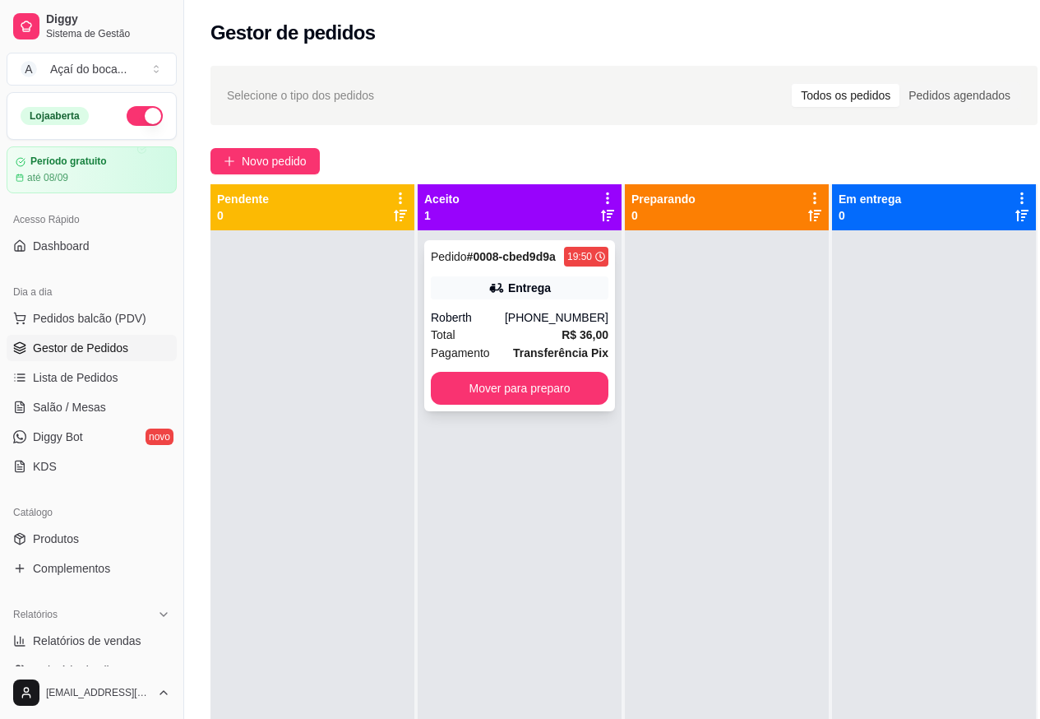
click at [483, 308] on div "Pedido # 0008-cbed9d9a 19:50 Entrega Roberth [PHONE_NUMBER] Total R$ 36,00 Paga…" at bounding box center [519, 325] width 191 height 171
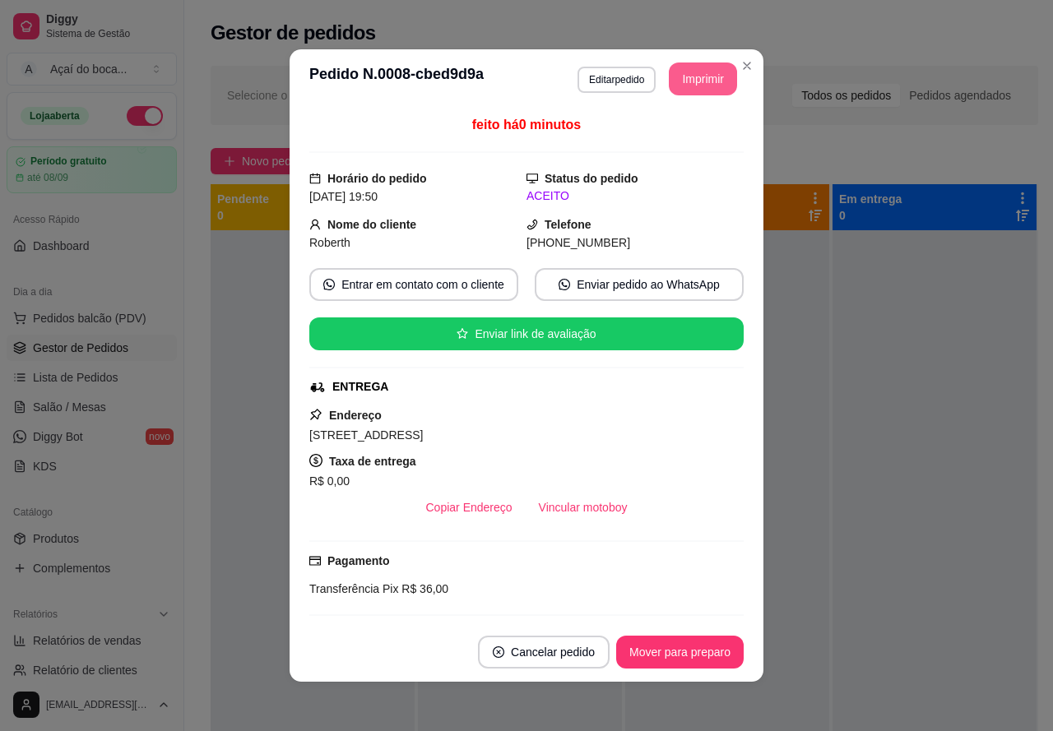
click at [709, 80] on button "Imprimir" at bounding box center [703, 79] width 68 height 33
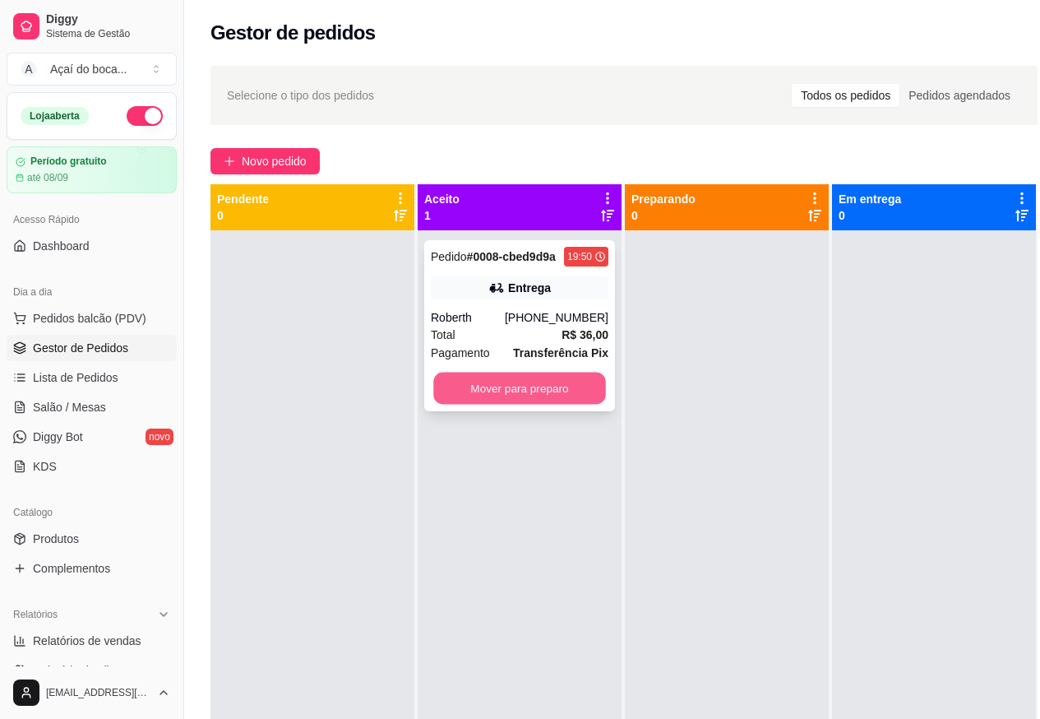
click at [542, 386] on button "Mover para preparo" at bounding box center [519, 389] width 173 height 32
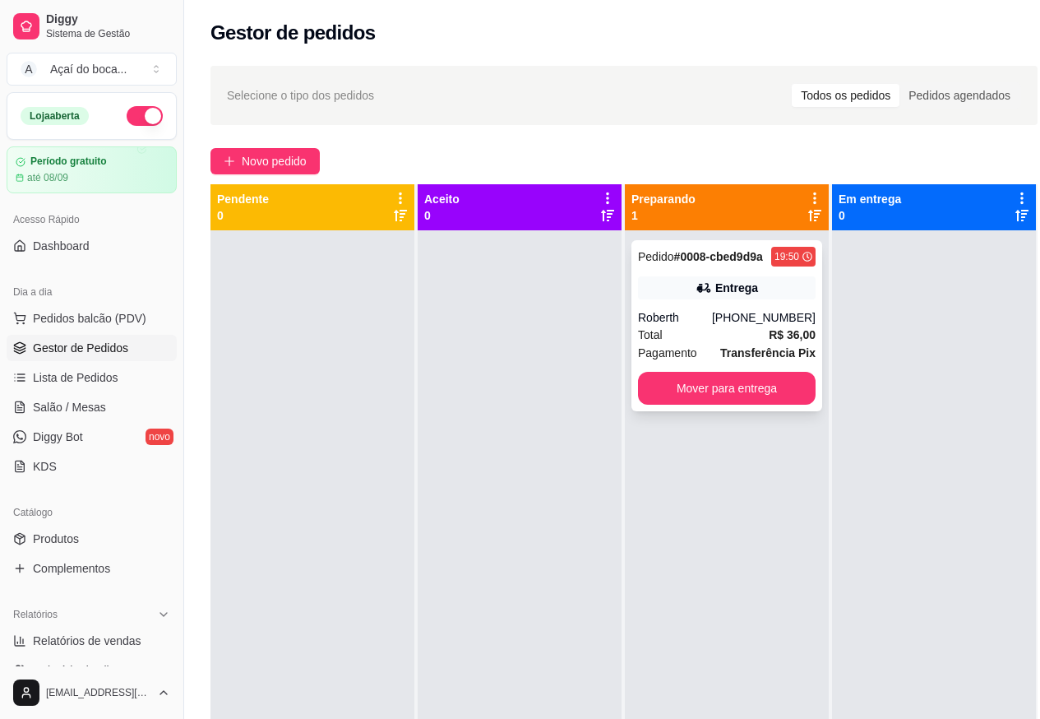
click at [763, 300] on div "Pedido # 0008-cbed9d9a 19:50 Entrega Roberth [PHONE_NUMBER] Total R$ 36,00 Paga…" at bounding box center [727, 325] width 191 height 171
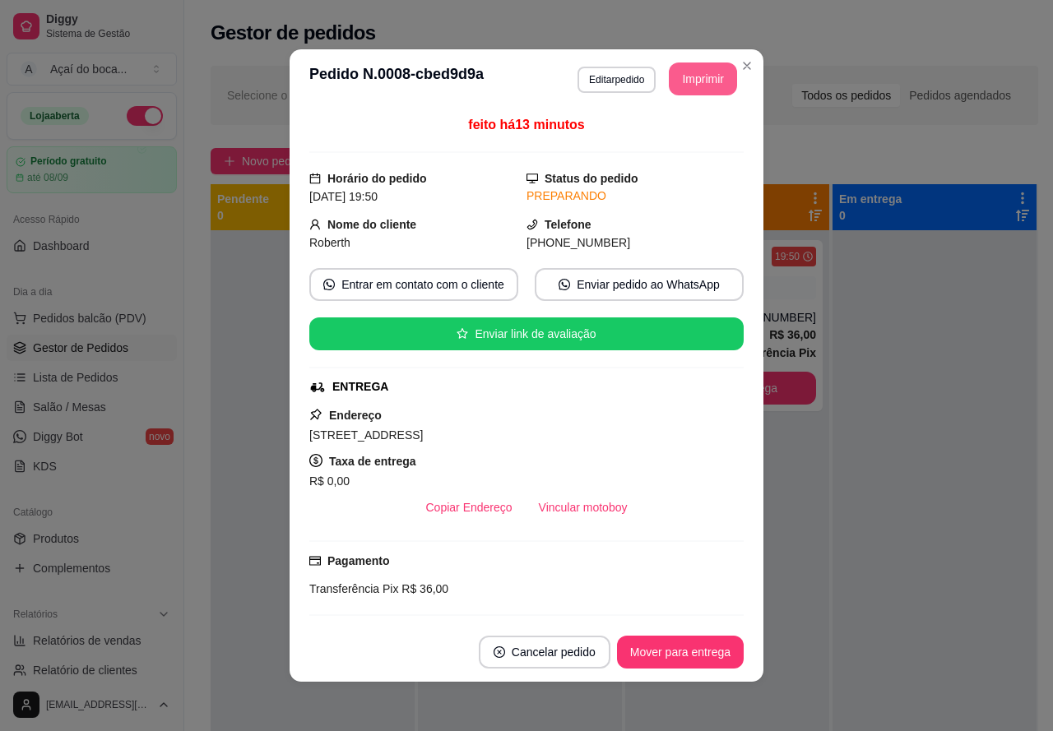
click at [699, 72] on button "Imprimir" at bounding box center [703, 79] width 68 height 33
click at [715, 85] on button "Imprimir" at bounding box center [703, 79] width 68 height 33
click at [681, 83] on button "Imprimir" at bounding box center [703, 79] width 68 height 33
click at [711, 86] on button "Imprimir" at bounding box center [703, 79] width 68 height 33
click at [705, 72] on button "Imprimir" at bounding box center [703, 79] width 66 height 32
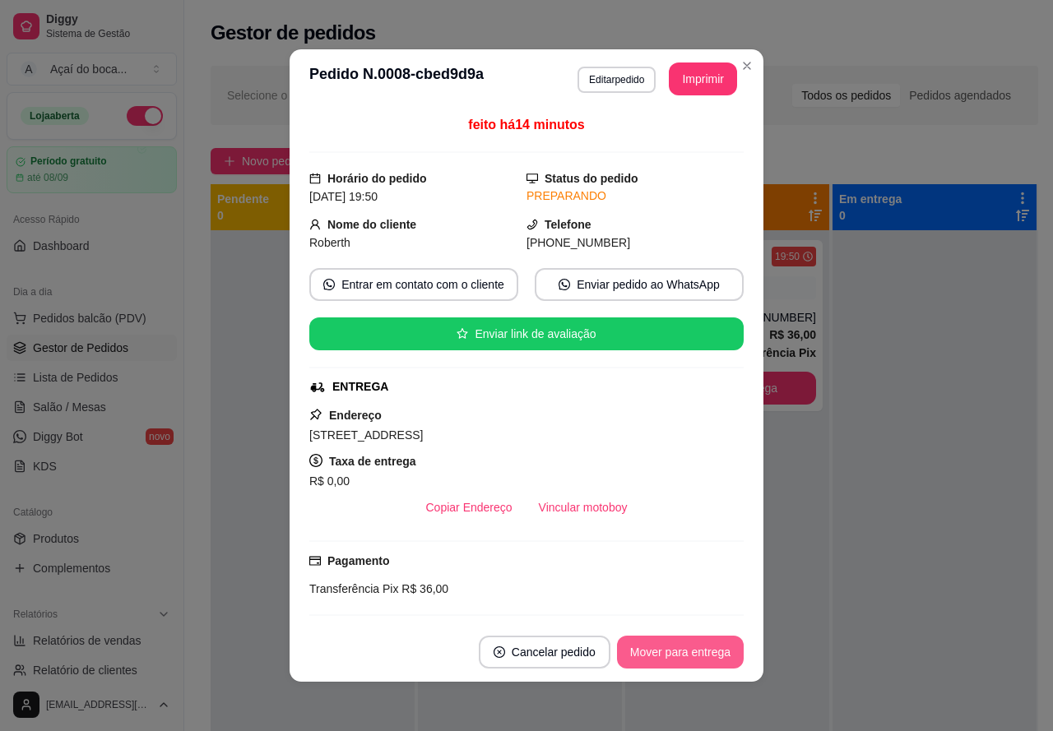
click at [667, 662] on button "Mover para entrega" at bounding box center [680, 652] width 127 height 33
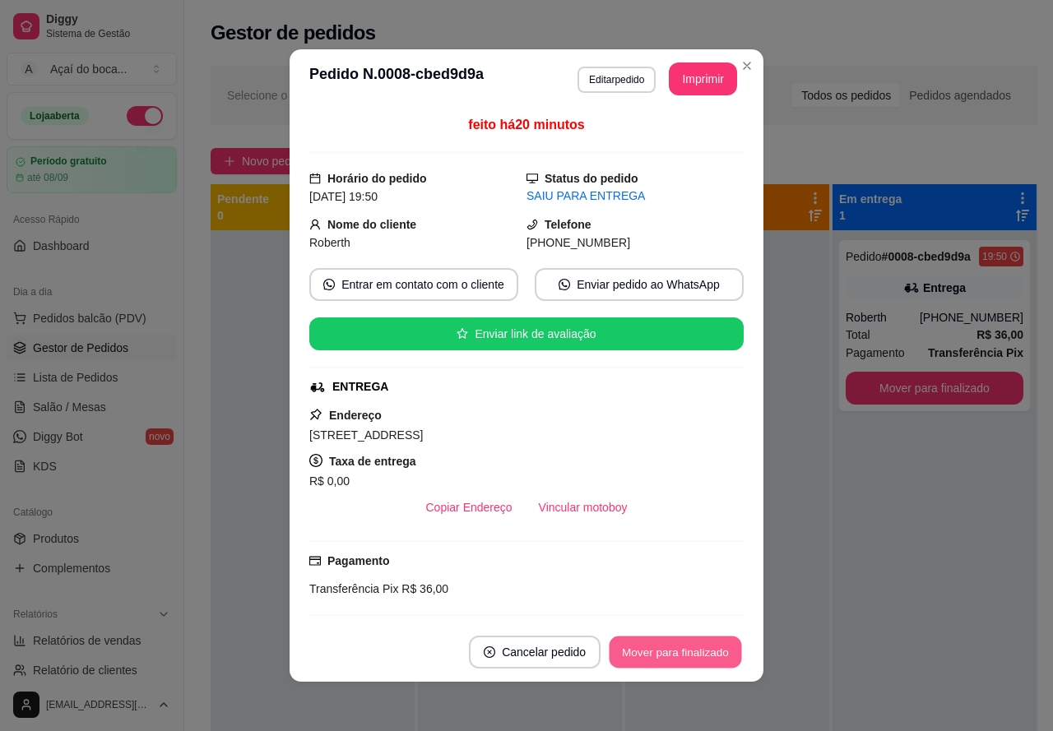
click at [650, 648] on button "Mover para finalizado" at bounding box center [675, 653] width 132 height 32
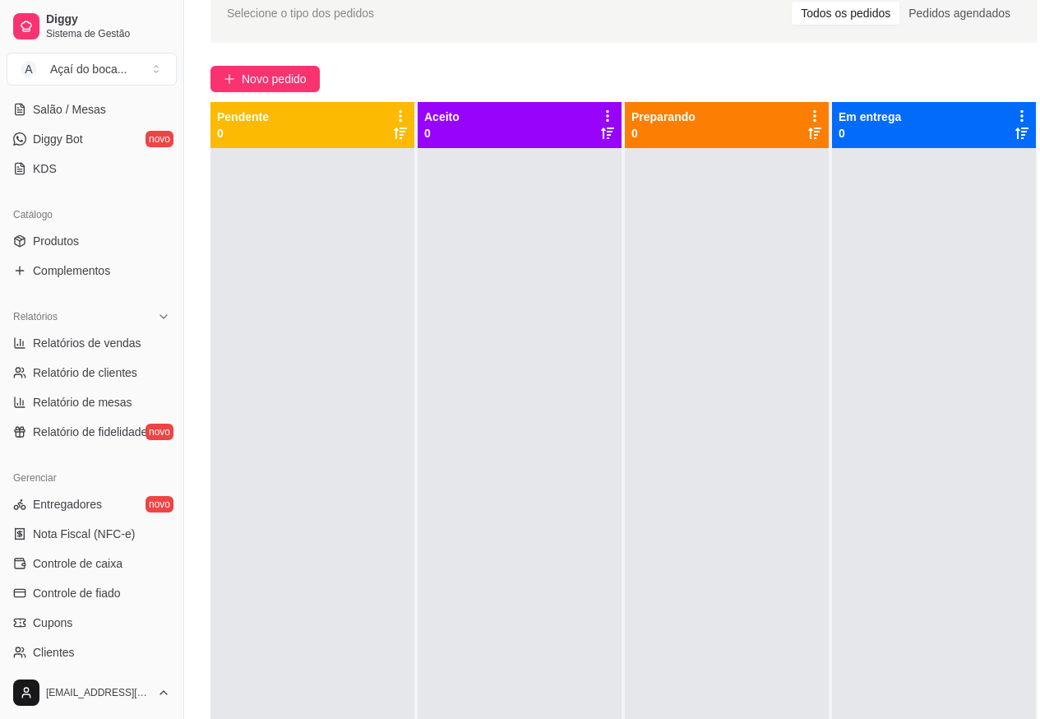
scroll to position [288, 0]
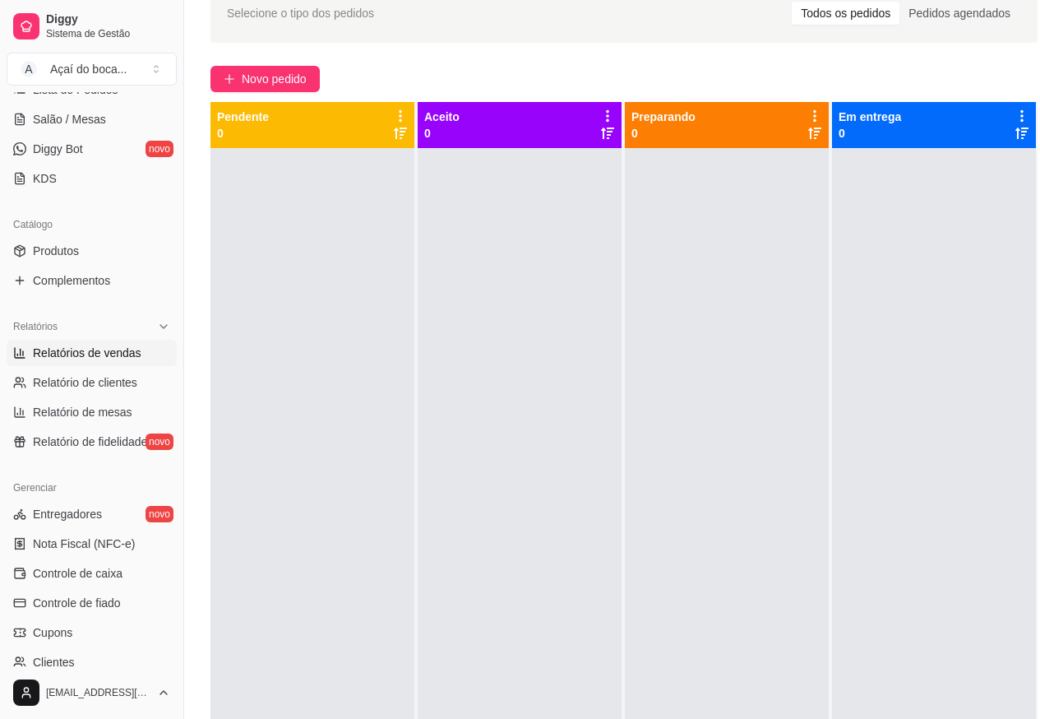
click at [58, 351] on span "Relatórios de vendas" at bounding box center [87, 353] width 109 height 16
select select "ALL"
select select "0"
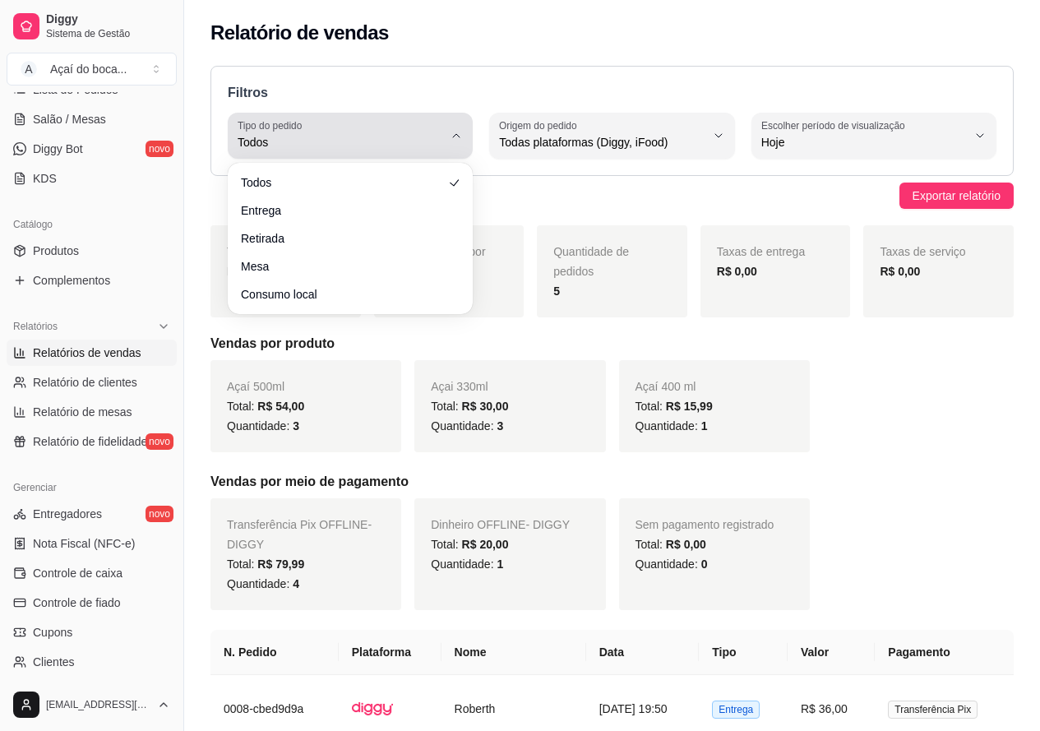
click at [455, 127] on button "Tipo do pedido Todos" at bounding box center [350, 136] width 245 height 46
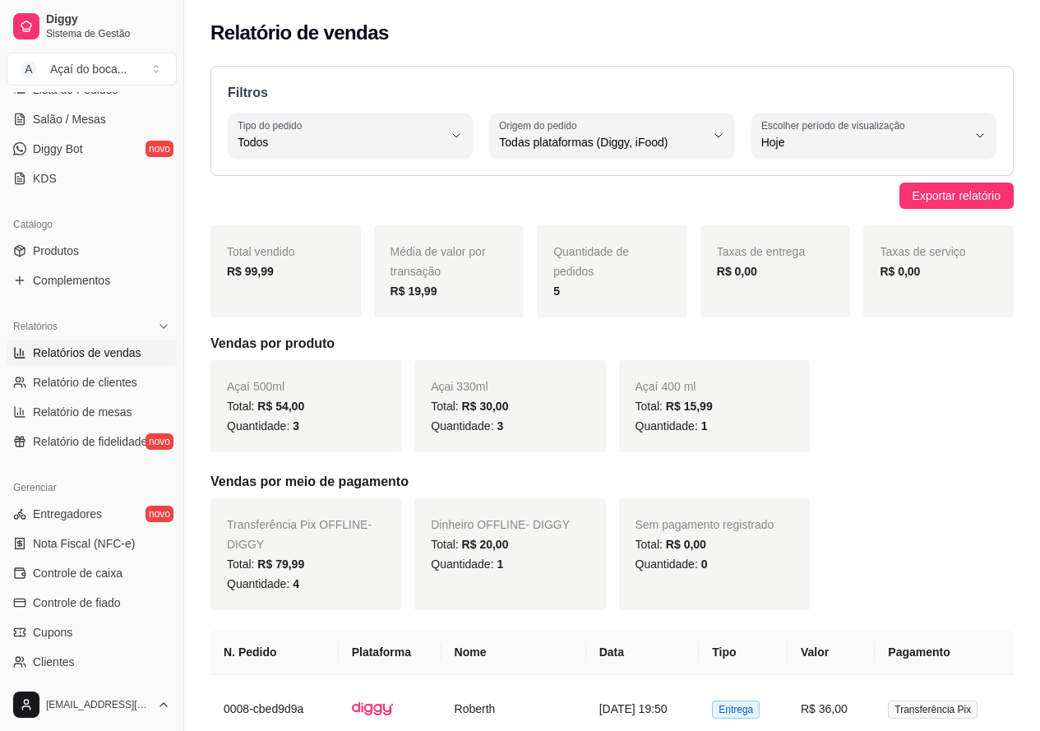
click at [626, 186] on div "Exportar relatório" at bounding box center [613, 196] width 804 height 26
click at [58, 389] on span "Relatório de clientes" at bounding box center [85, 382] width 104 height 16
select select "30"
select select "HIGHEST_TOTAL_SPENT_WITH_ORDERS"
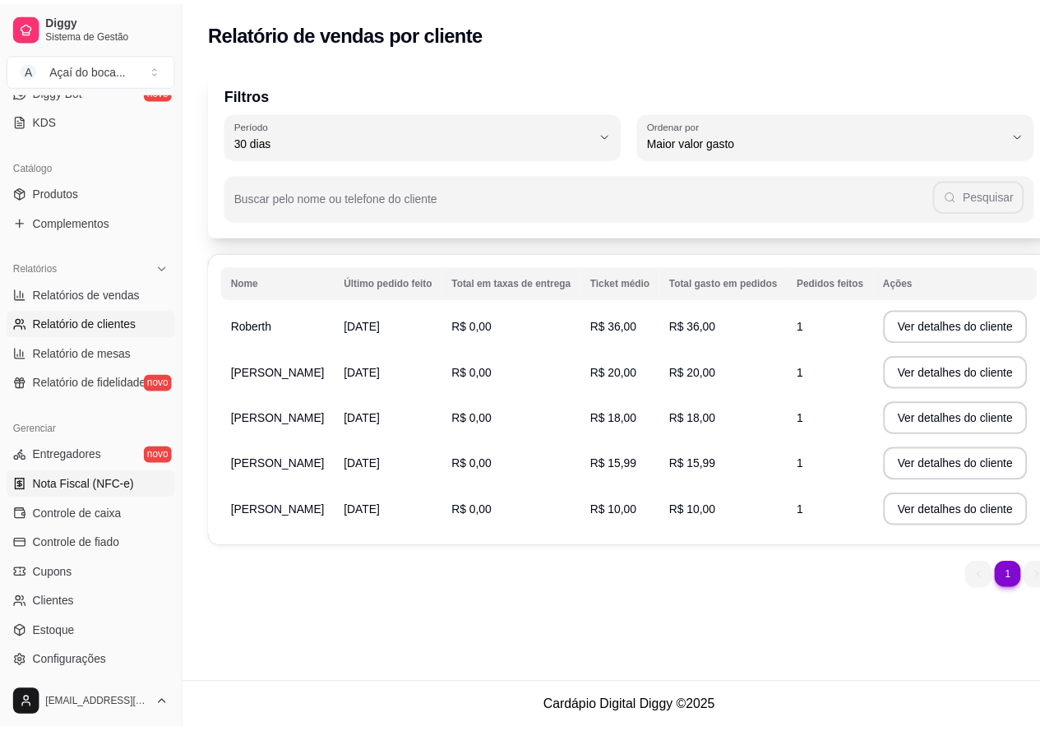
scroll to position [370, 0]
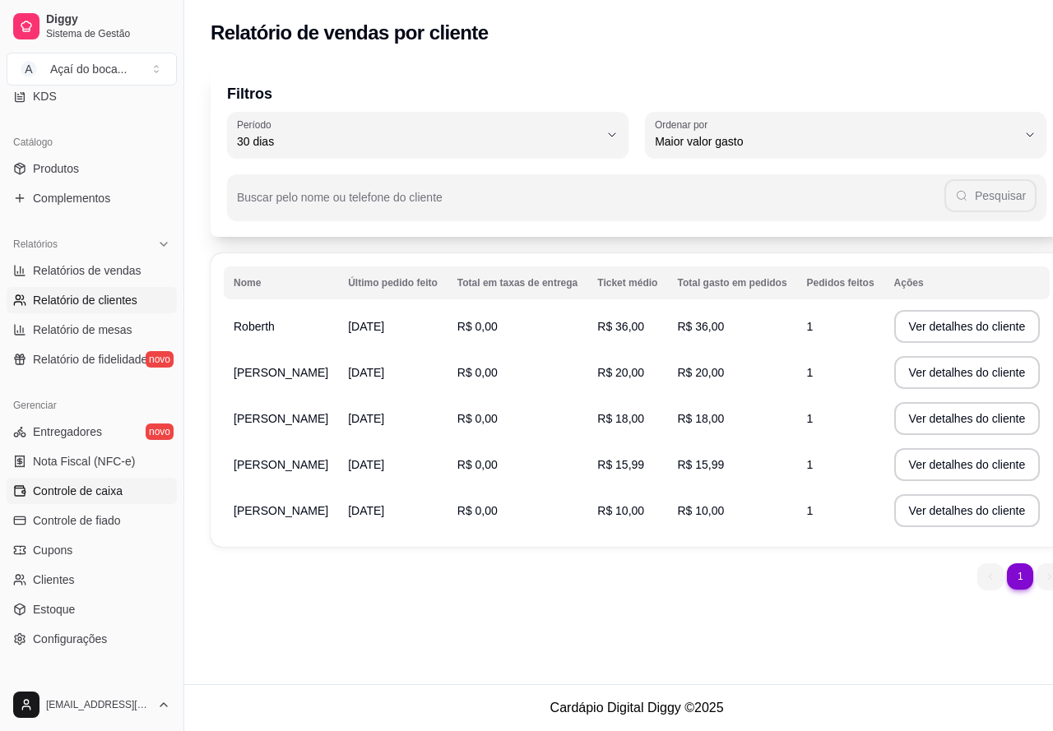
click at [88, 483] on span "Controle de caixa" at bounding box center [78, 491] width 90 height 16
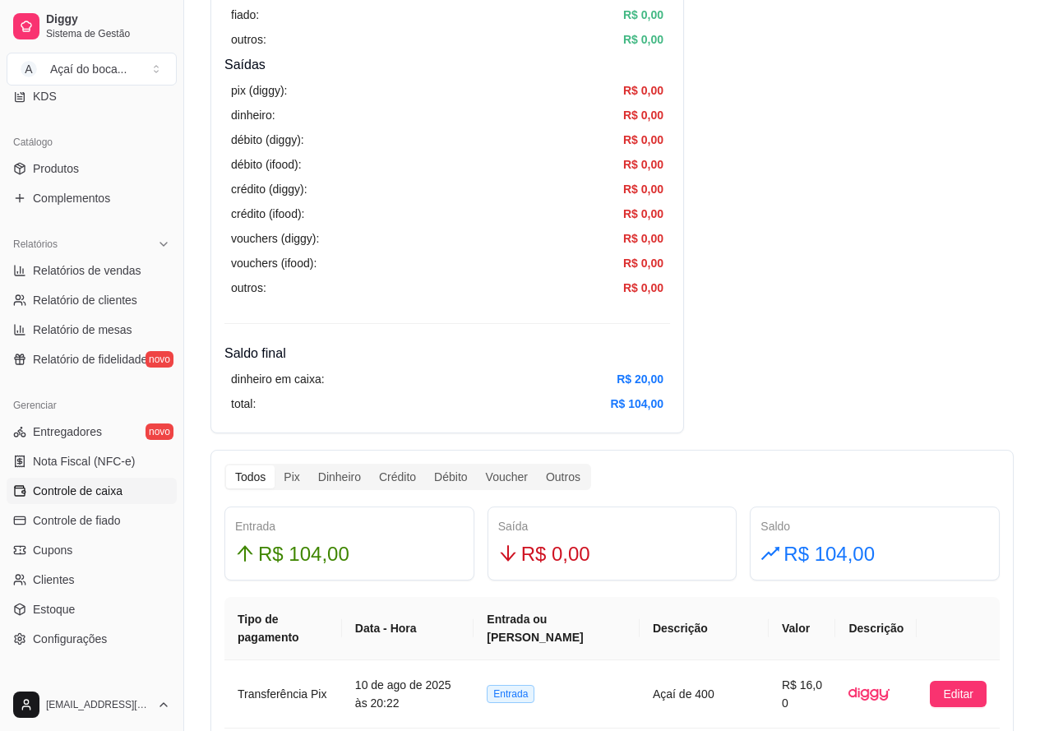
scroll to position [658, 0]
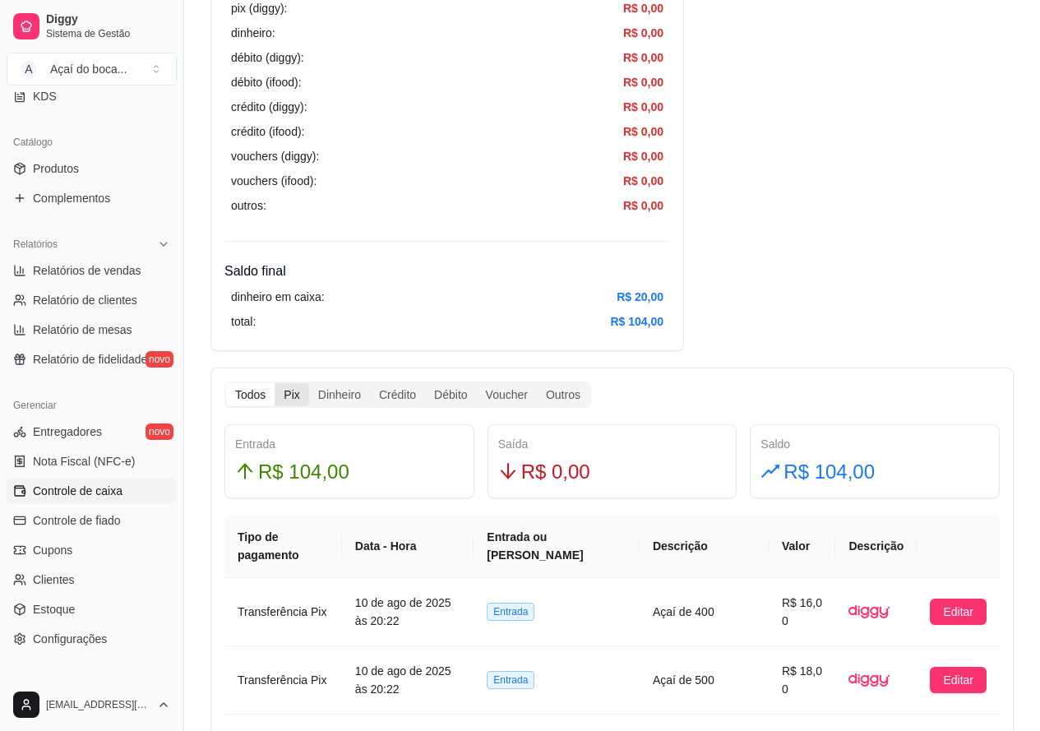
click at [290, 403] on div "Pix" at bounding box center [292, 394] width 34 height 23
click at [275, 383] on input "Pix" at bounding box center [275, 383] width 0 height 0
click at [321, 392] on div "Dinheiro" at bounding box center [339, 394] width 61 height 23
click at [309, 383] on input "Dinheiro" at bounding box center [309, 383] width 0 height 0
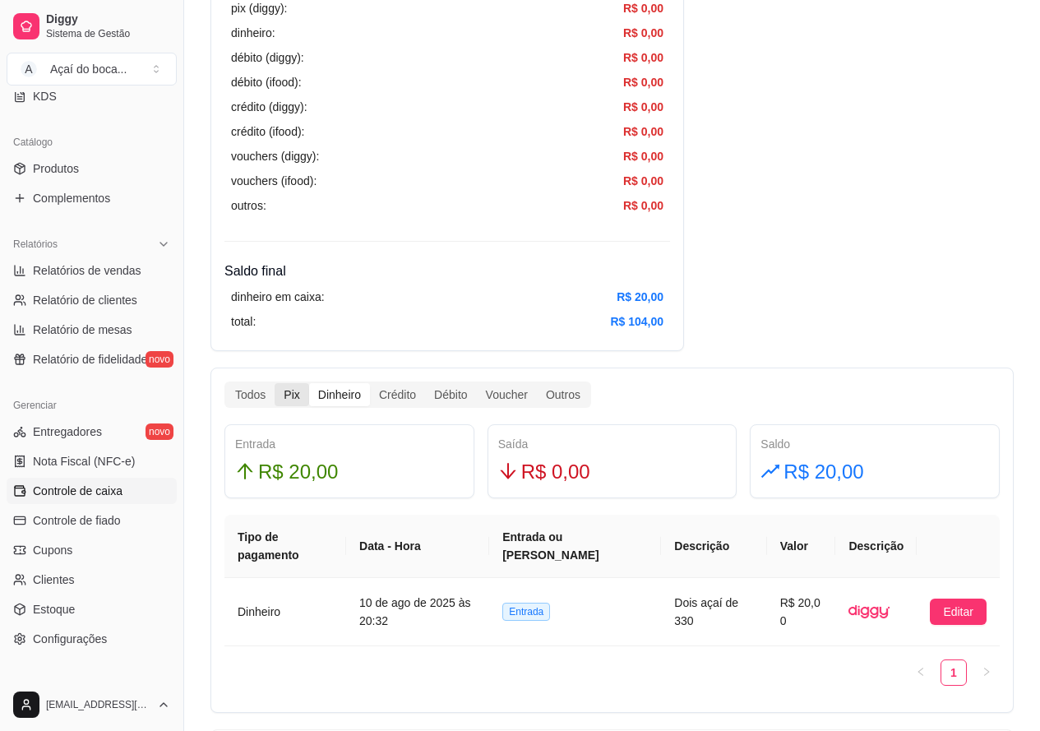
click at [294, 392] on div "Pix" at bounding box center [292, 394] width 34 height 23
click at [275, 383] on input "Pix" at bounding box center [275, 383] width 0 height 0
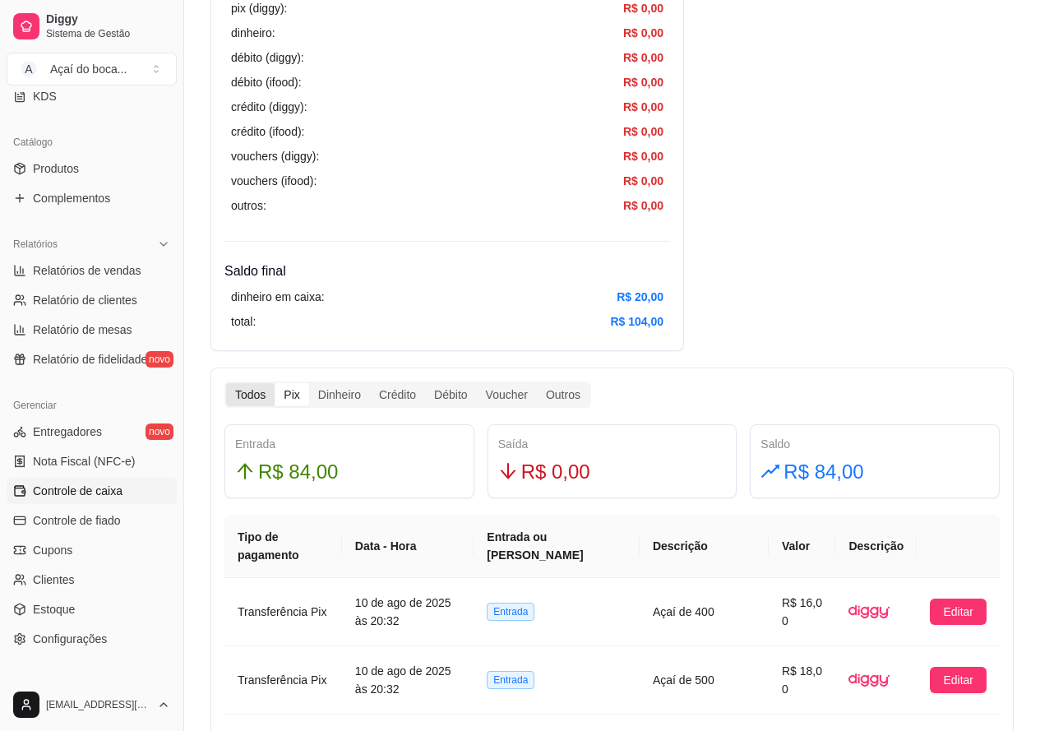
click at [262, 398] on div "Todos" at bounding box center [250, 394] width 49 height 23
click at [226, 383] on input "Todos" at bounding box center [226, 383] width 0 height 0
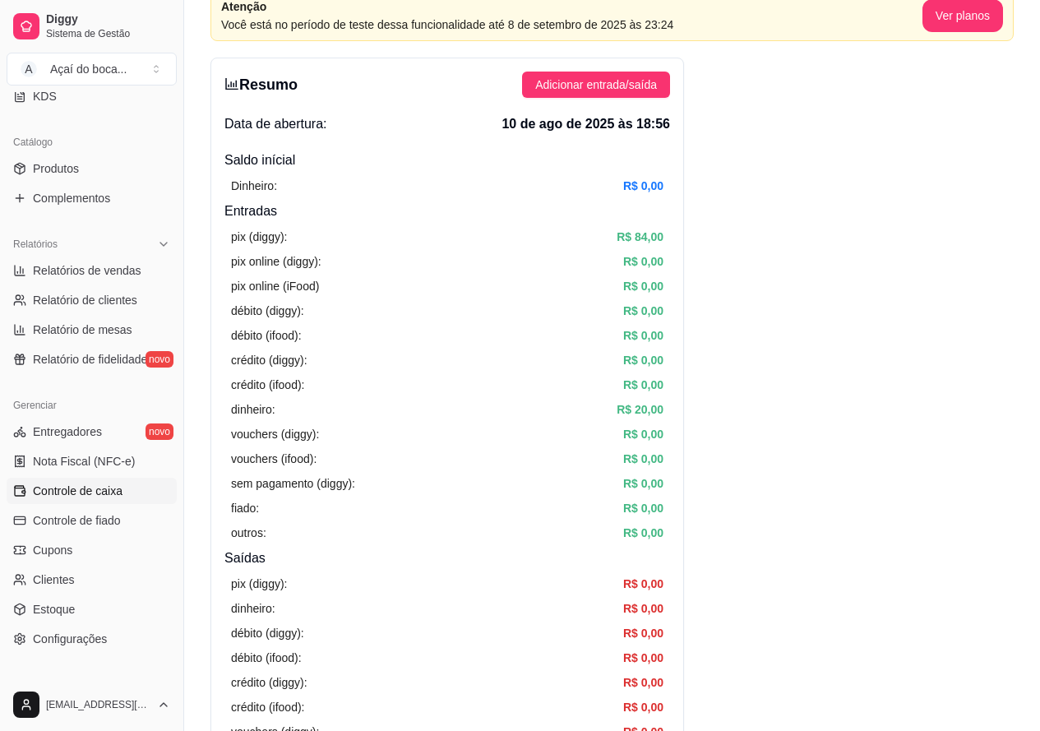
scroll to position [0, 0]
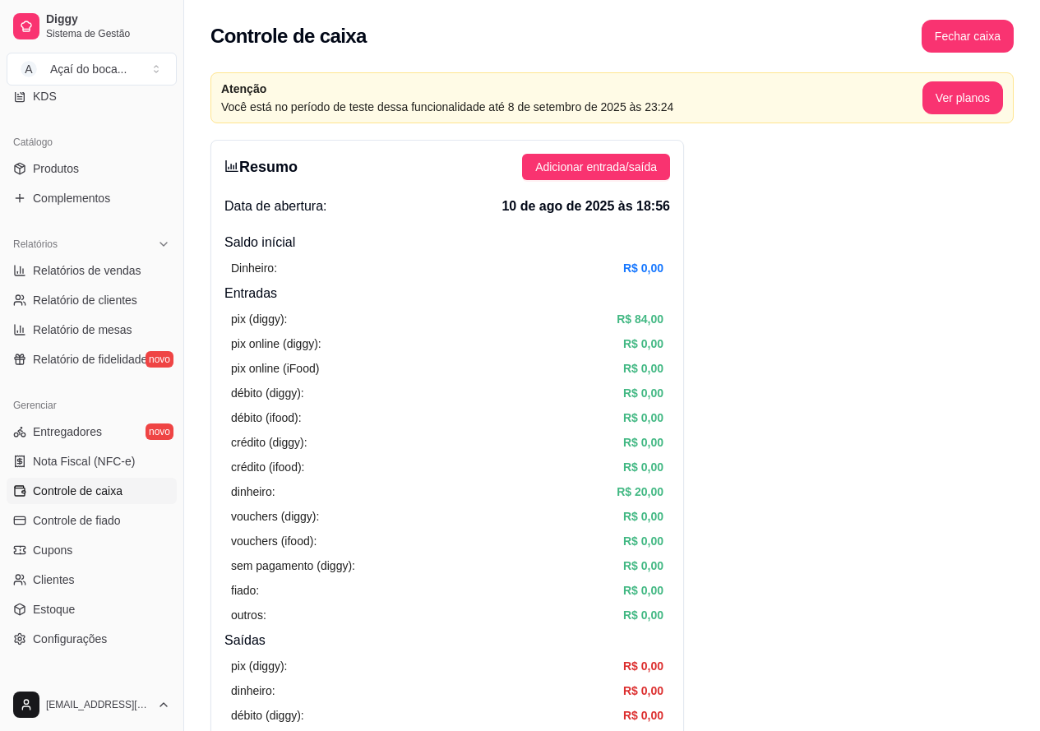
click at [321, 272] on div "Dinheiro: R$ 0,00" at bounding box center [447, 268] width 433 height 18
click at [651, 271] on article "R$ 0,00" at bounding box center [643, 268] width 40 height 18
click at [614, 161] on span "Adicionar entrada/saída" at bounding box center [596, 167] width 122 height 18
click at [131, 272] on span "Relatórios de vendas" at bounding box center [87, 270] width 109 height 16
select select "ALL"
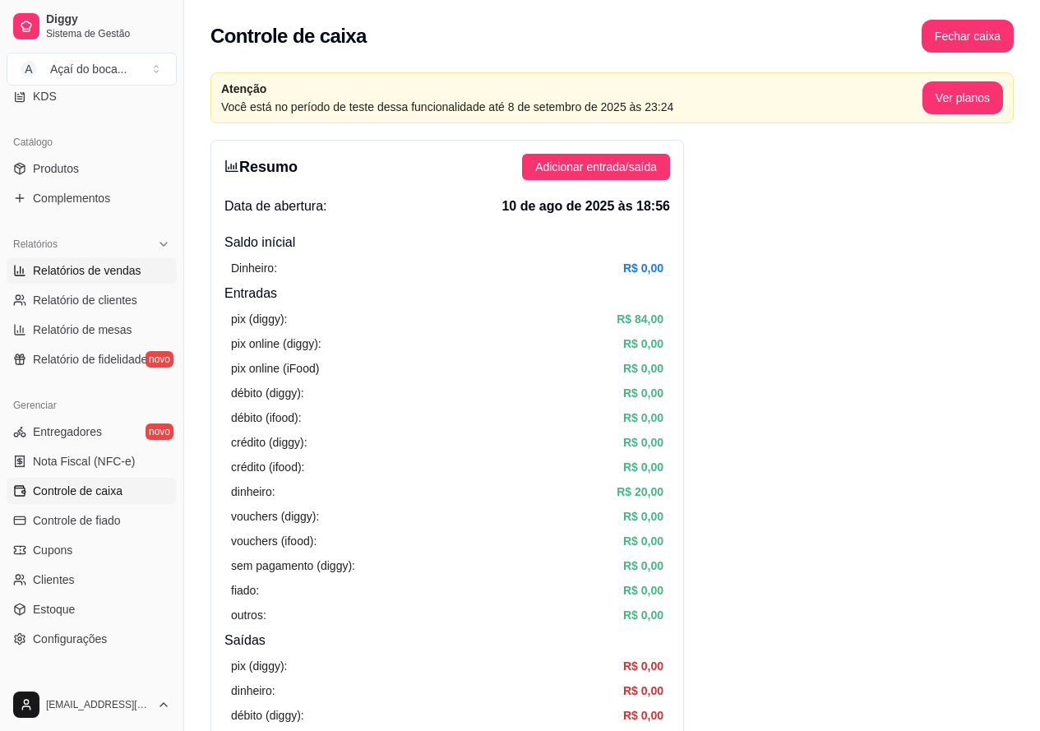
select select "ALL"
select select "0"
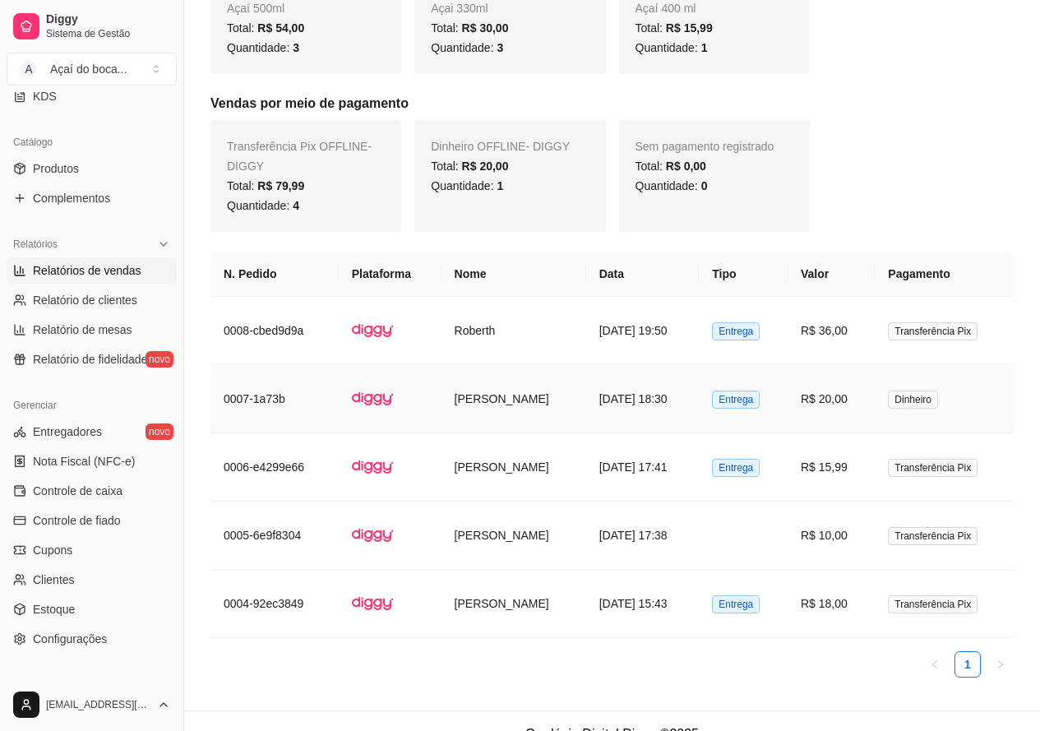
scroll to position [405, 0]
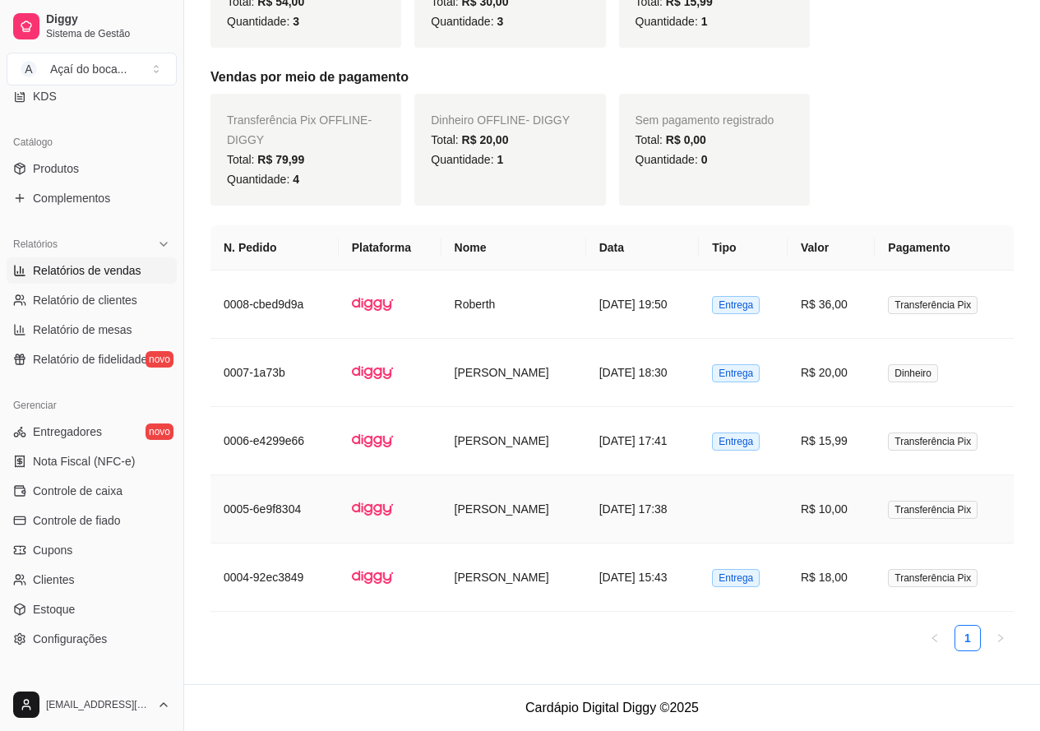
click at [731, 522] on td at bounding box center [743, 509] width 89 height 68
click at [133, 300] on span "Relatório de clientes" at bounding box center [85, 300] width 104 height 16
select select "30"
select select "HIGHEST_TOTAL_SPENT_WITH_ORDERS"
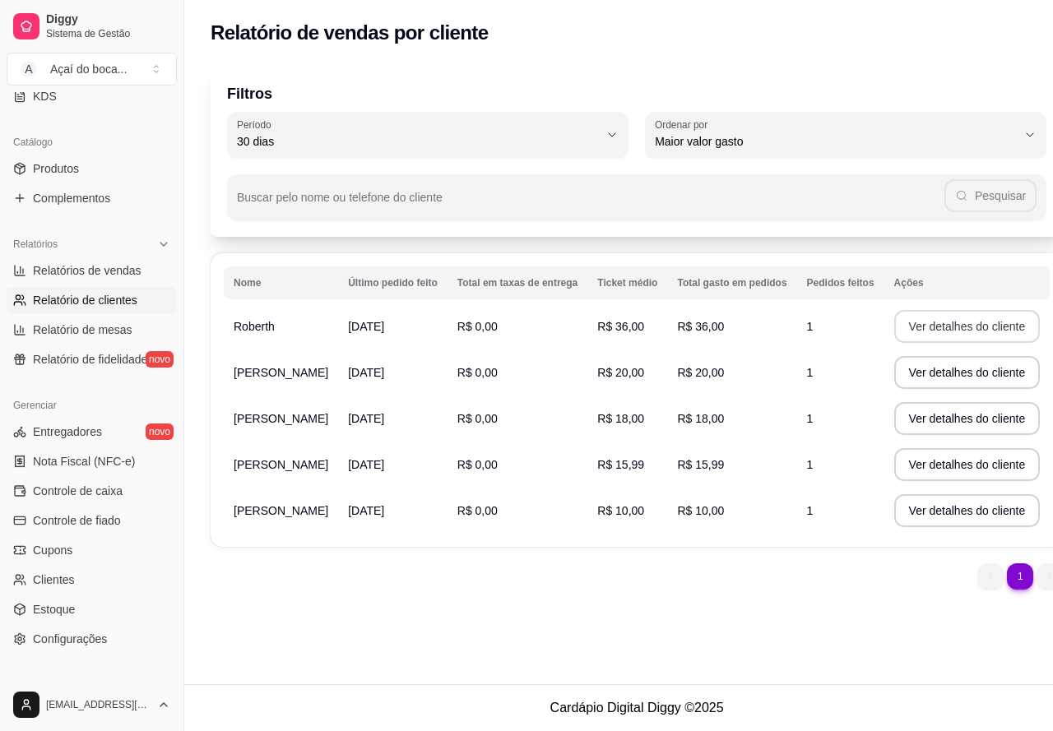
click at [894, 327] on button "Ver detalhes do cliente" at bounding box center [967, 326] width 146 height 33
click at [1008, 571] on li "1" at bounding box center [1020, 575] width 25 height 25
click at [463, 521] on td "R$ 0,00" at bounding box center [517, 511] width 141 height 46
click at [894, 512] on button "Ver detalhes do cliente" at bounding box center [967, 510] width 146 height 33
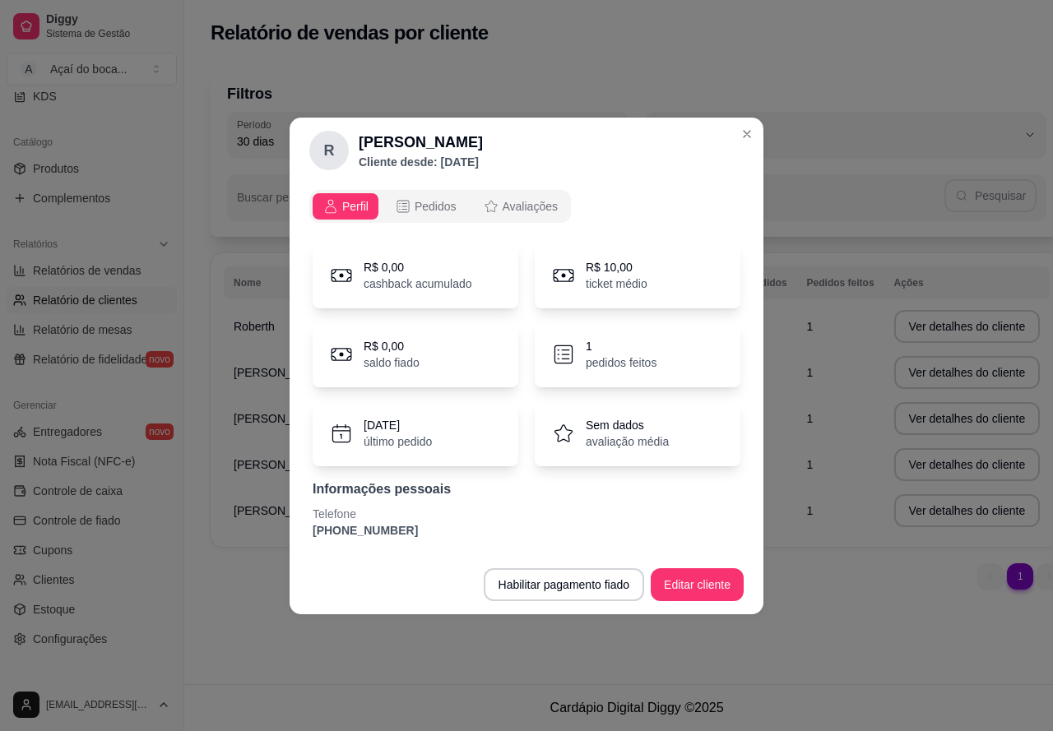
click at [571, 443] on icon at bounding box center [563, 433] width 25 height 25
click at [488, 203] on icon "opções" at bounding box center [491, 206] width 16 height 16
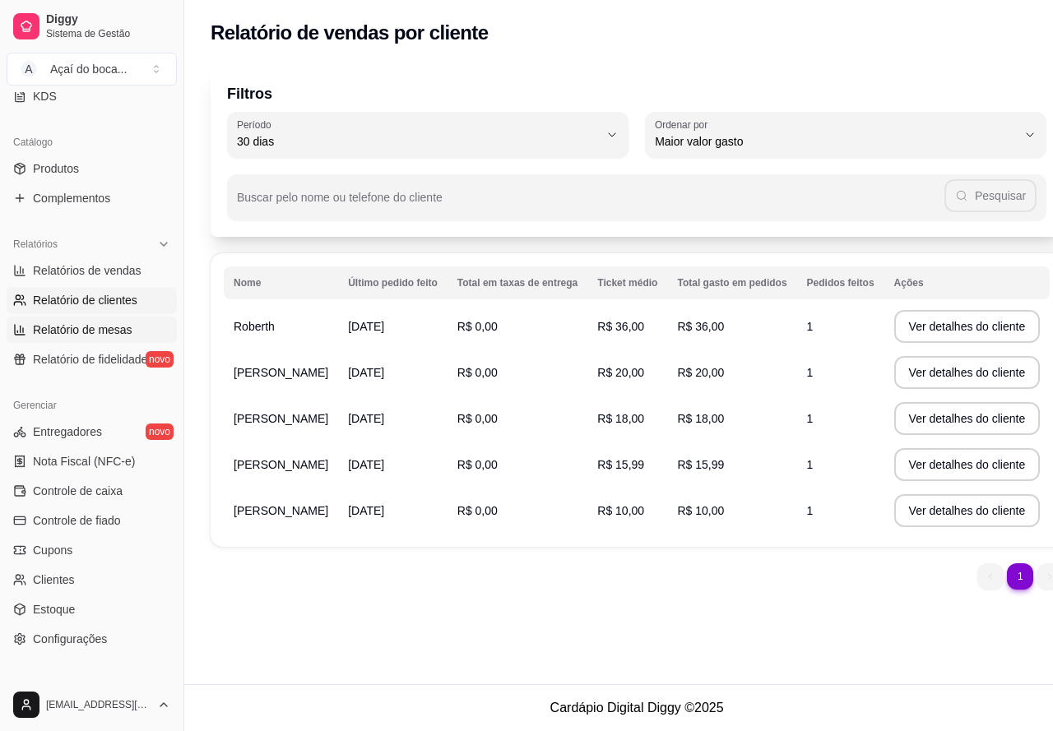
click at [105, 338] on link "Relatório de mesas" at bounding box center [92, 330] width 170 height 26
select select "TOTAL_OF_ORDERS"
select select "7"
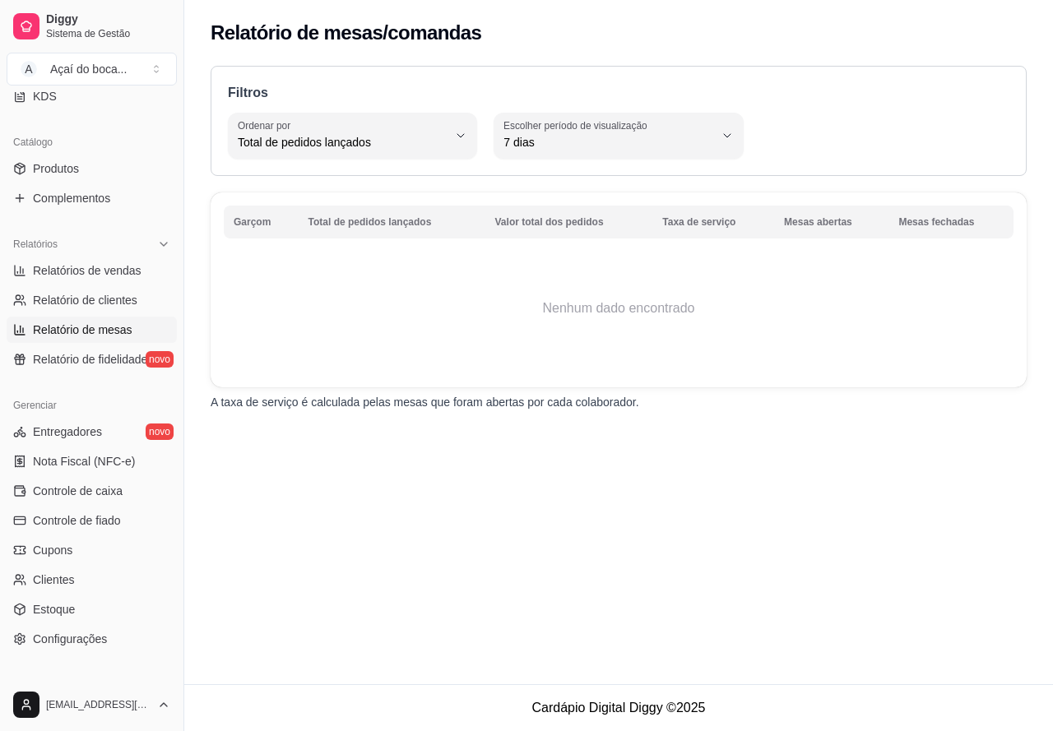
click at [115, 345] on ul "Relatórios de vendas Relatório de clientes Relatório de mesas Relatório de fide…" at bounding box center [92, 314] width 170 height 115
click at [100, 370] on link "Relatório de fidelidade novo" at bounding box center [92, 359] width 170 height 26
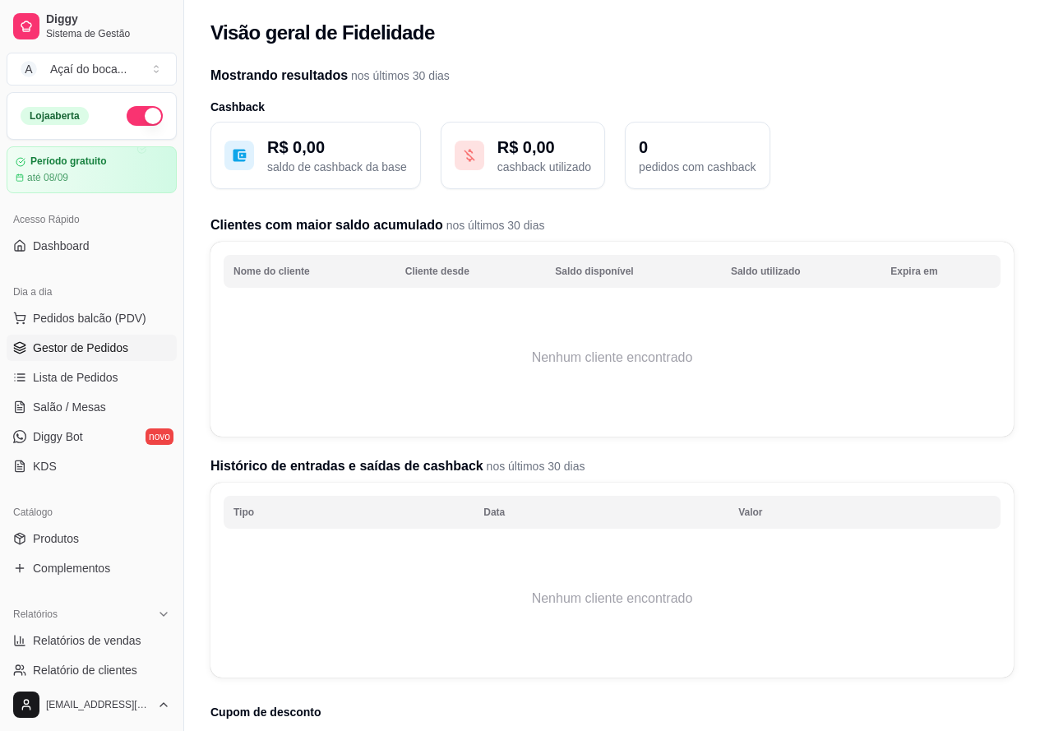
click at [108, 340] on span "Gestor de Pedidos" at bounding box center [80, 348] width 95 height 16
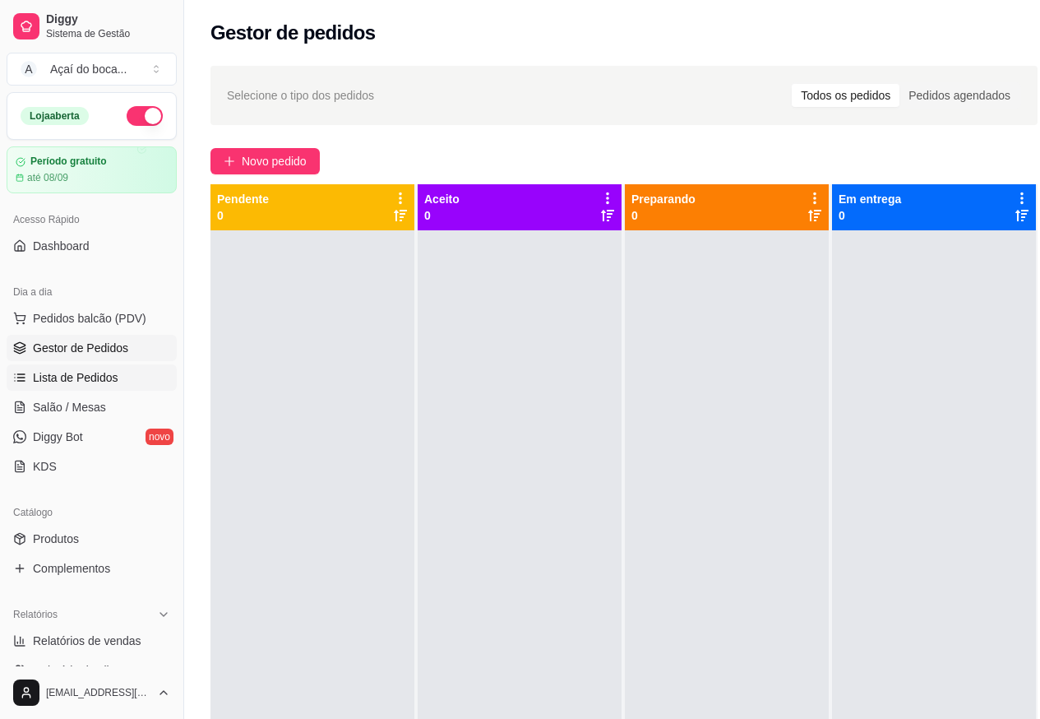
click at [100, 374] on span "Lista de Pedidos" at bounding box center [76, 377] width 86 height 16
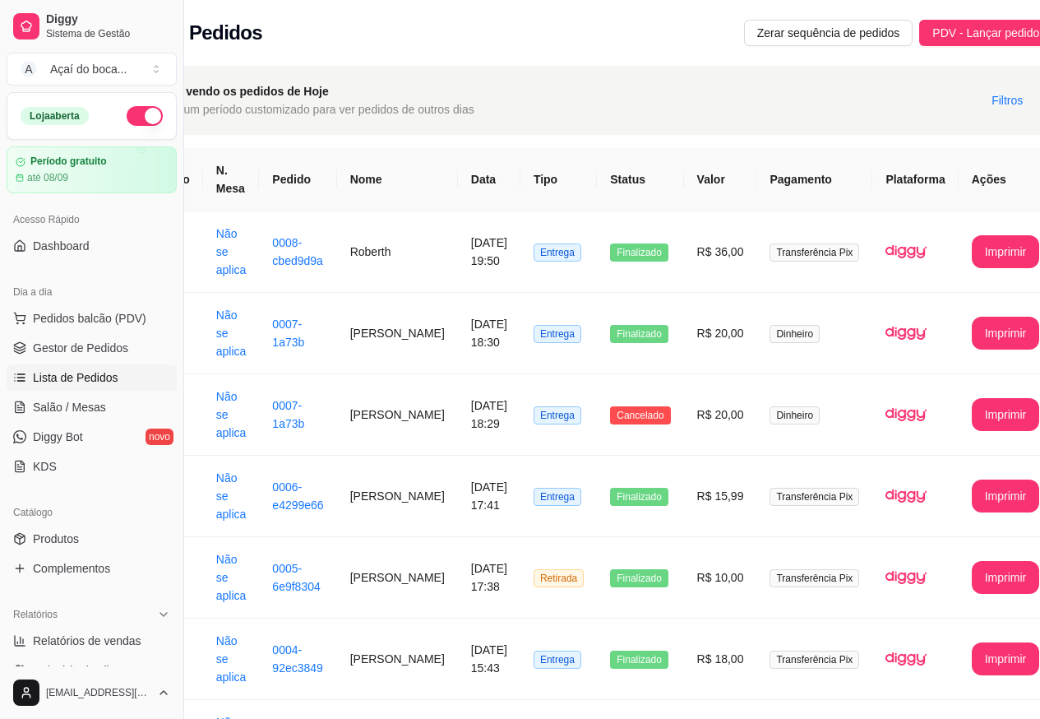
scroll to position [0, 99]
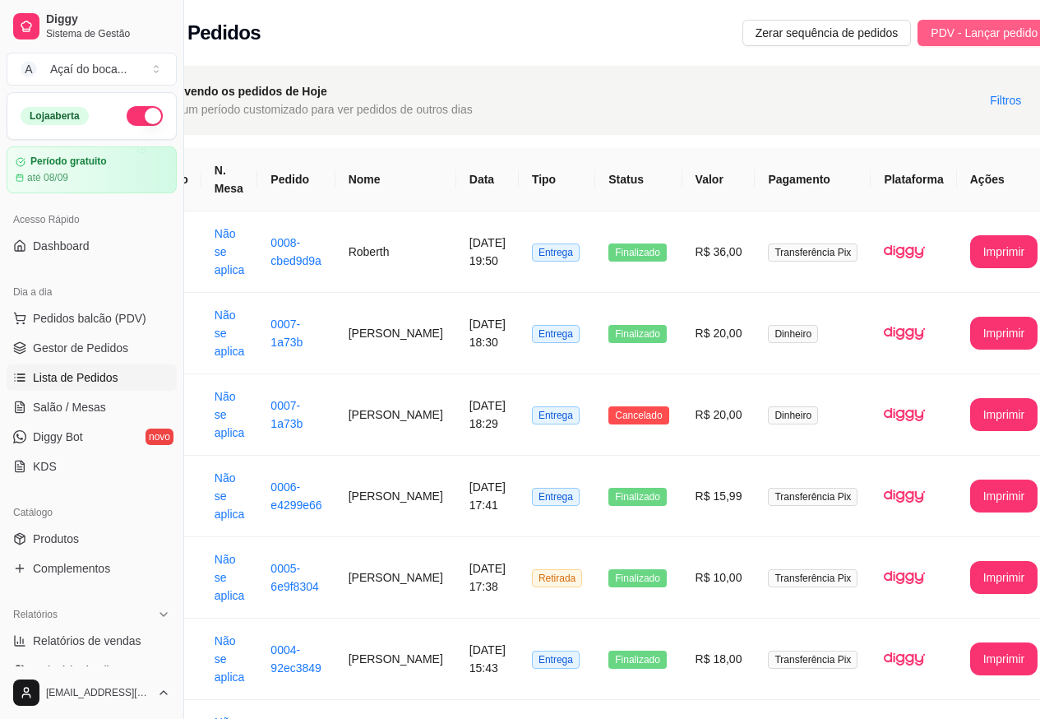
click at [931, 30] on span "PDV - Lançar pedido" at bounding box center [984, 33] width 107 height 18
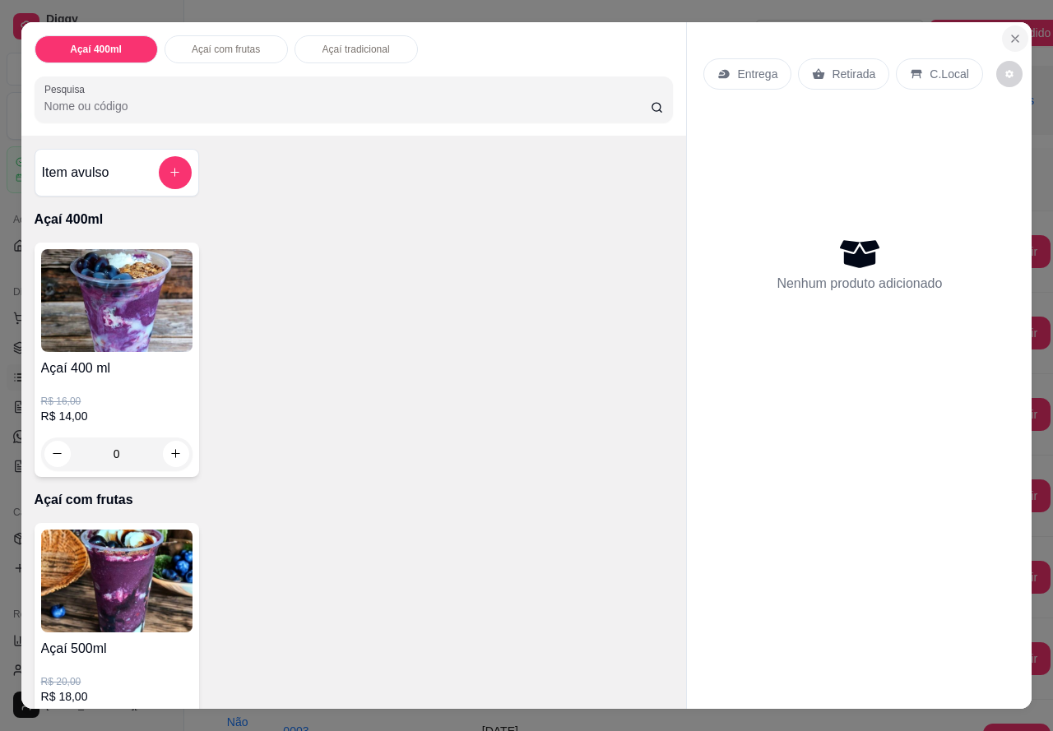
click at [1009, 39] on button "Close" at bounding box center [1015, 38] width 26 height 26
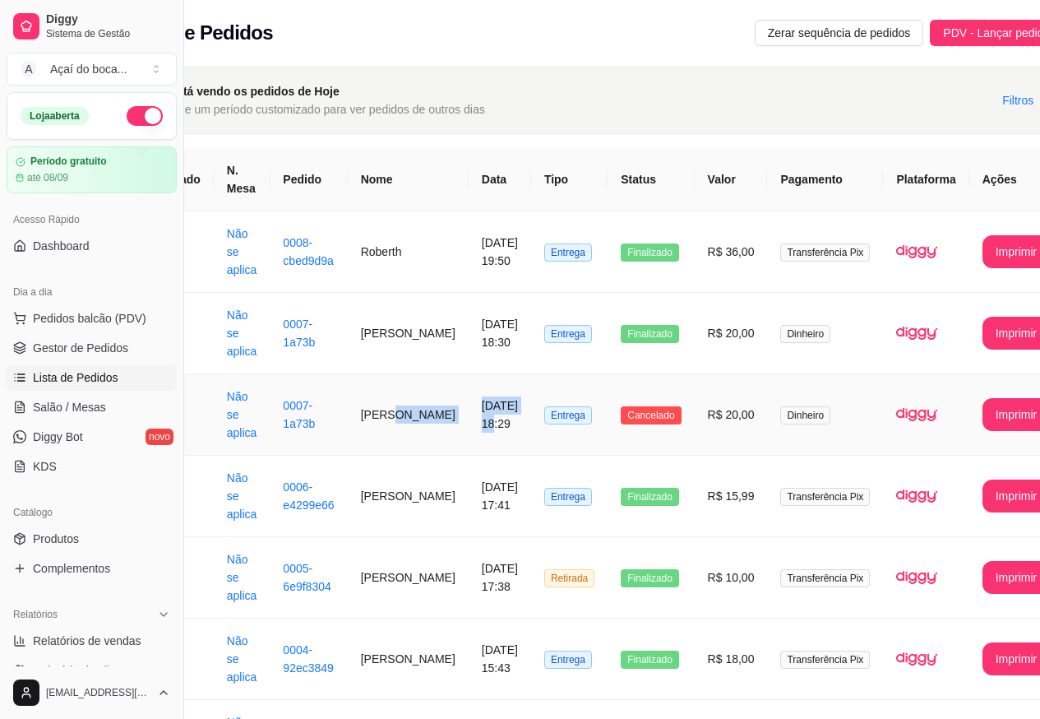
drag, startPoint x: 415, startPoint y: 383, endPoint x: 483, endPoint y: 384, distance: 67.4
click at [483, 384] on tr "**********" at bounding box center [593, 414] width 939 height 81
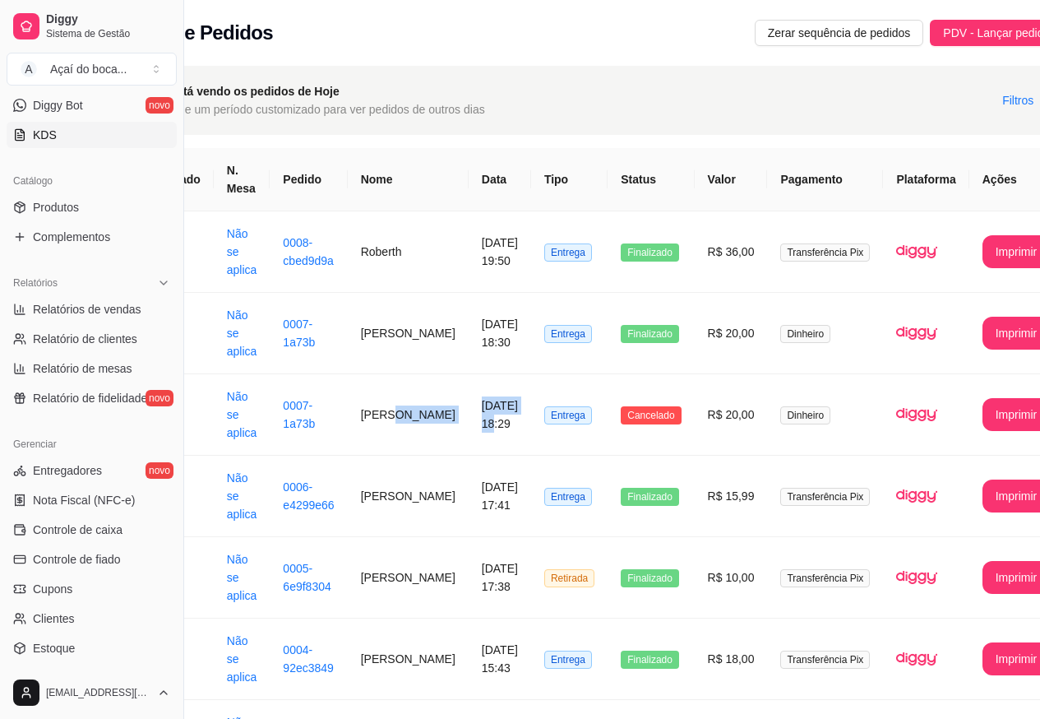
scroll to position [288, 0]
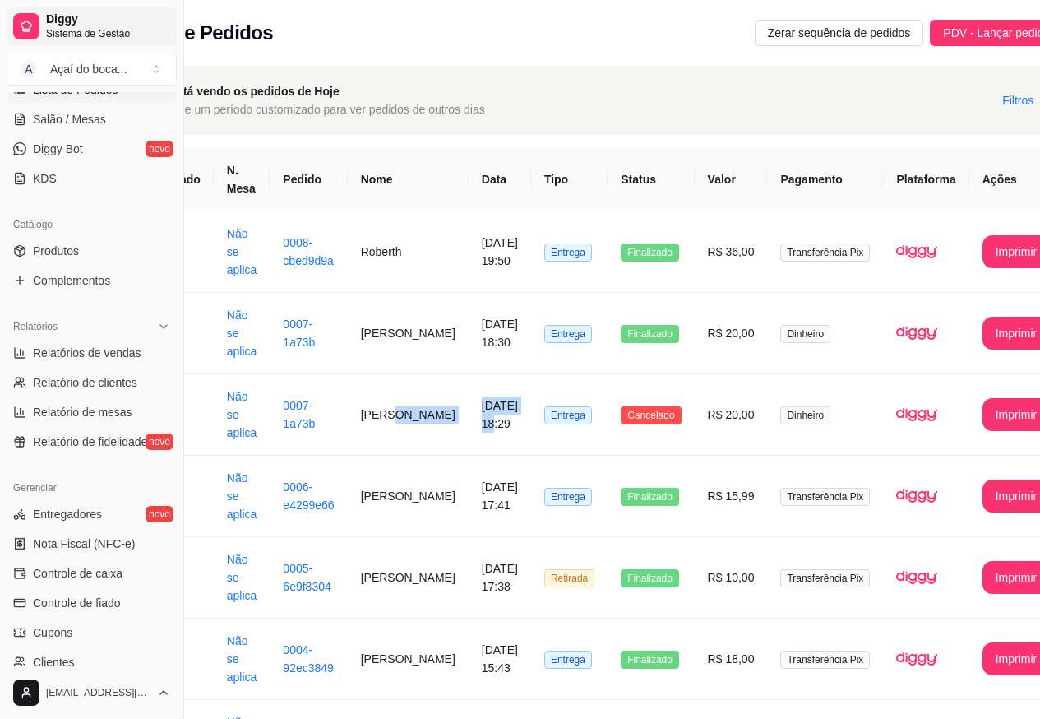
click at [121, 14] on span "Diggy" at bounding box center [108, 19] width 124 height 15
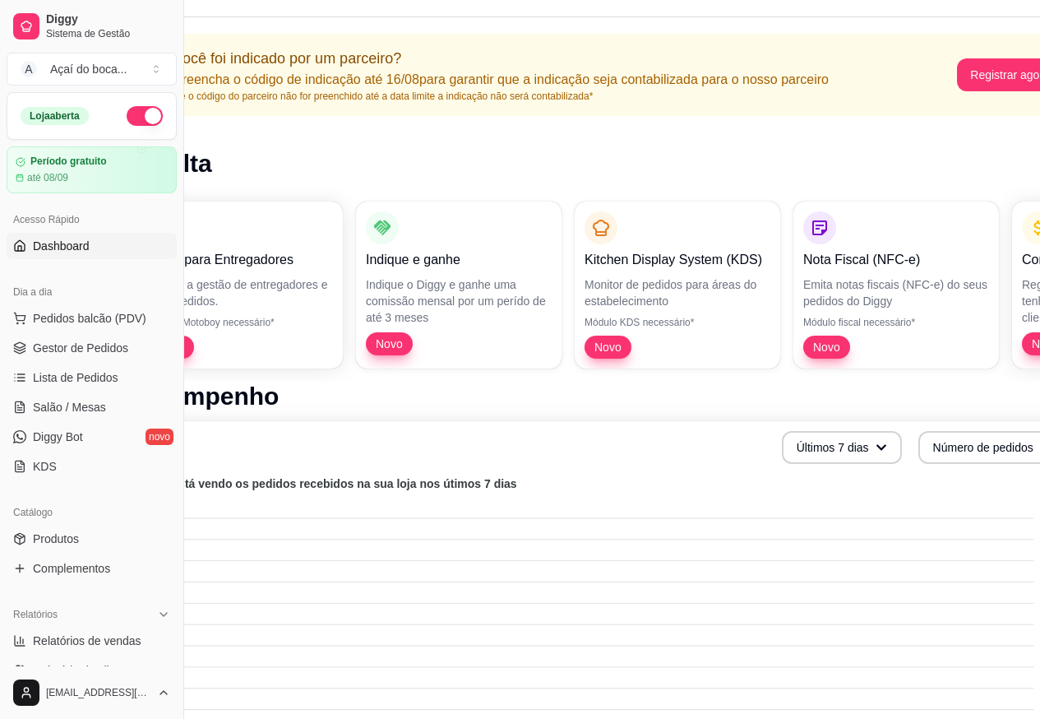
click at [140, 116] on button "button" at bounding box center [145, 116] width 36 height 20
click at [137, 115] on button "button" at bounding box center [145, 116] width 36 height 20
click at [94, 324] on span "Pedidos balcão (PDV)" at bounding box center [90, 318] width 114 height 16
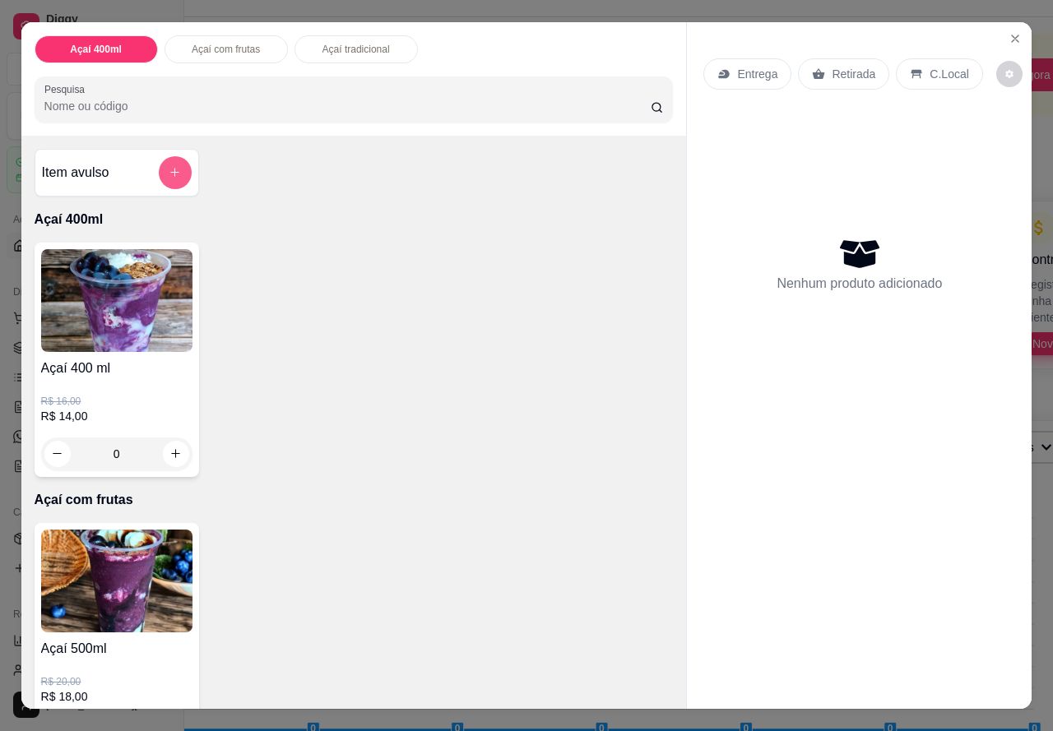
click at [175, 167] on button "add-separate-item" at bounding box center [175, 172] width 33 height 33
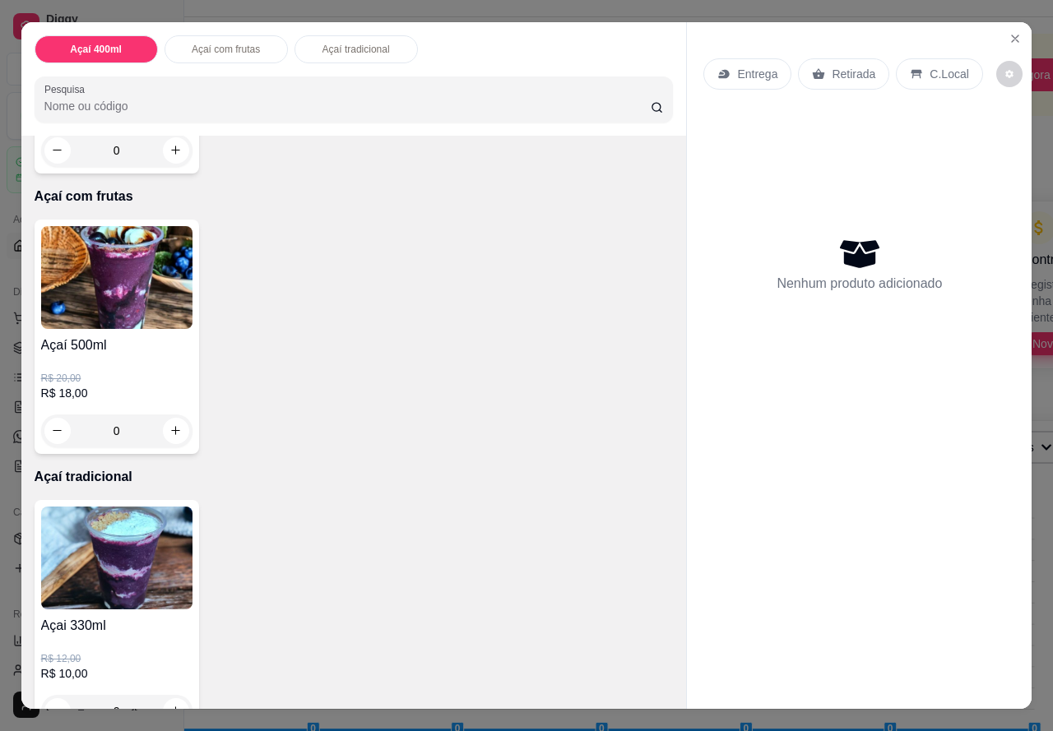
scroll to position [329, 0]
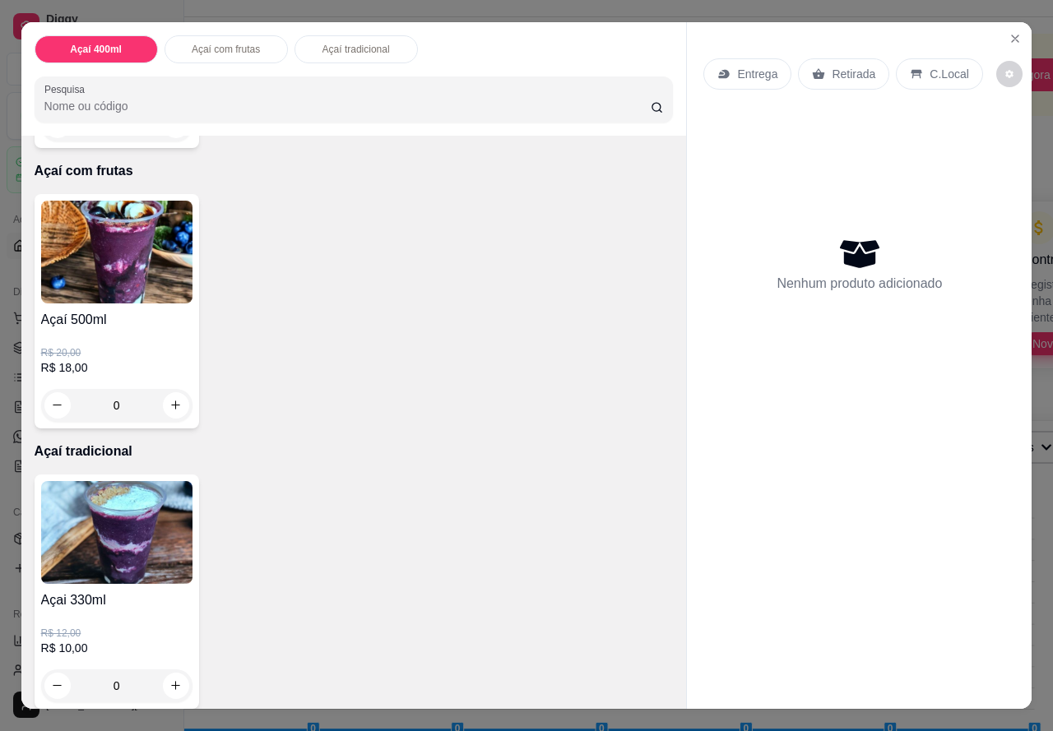
click at [175, 405] on div "0" at bounding box center [116, 405] width 151 height 33
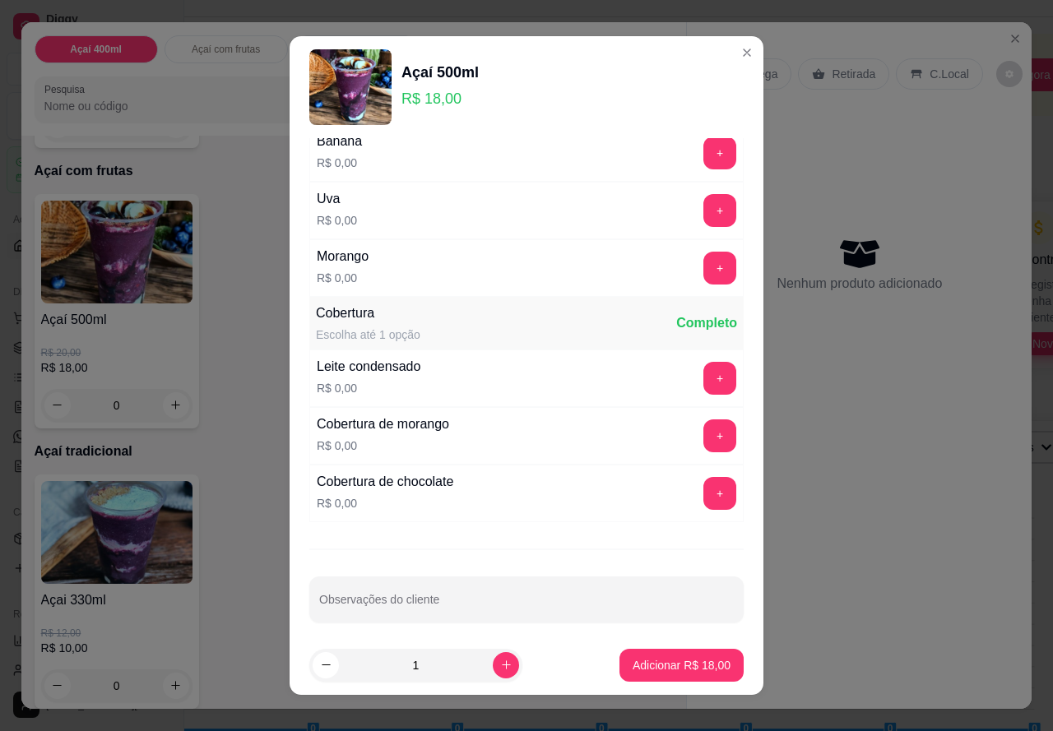
scroll to position [713, 0]
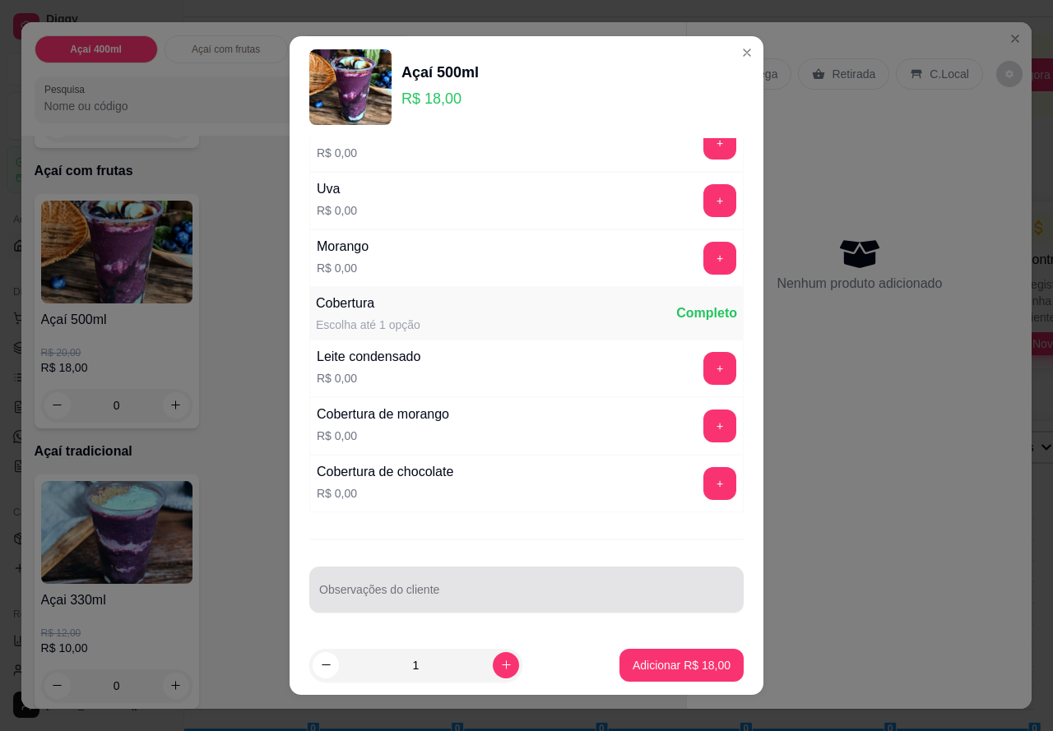
click at [524, 586] on div at bounding box center [526, 589] width 415 height 33
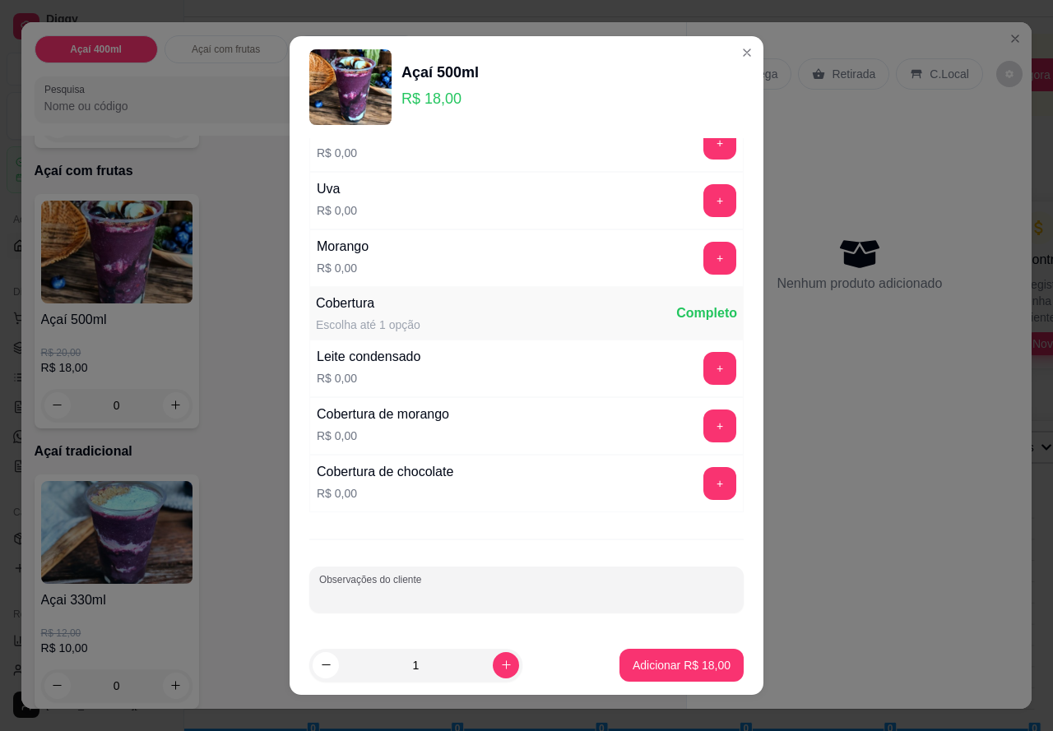
click at [535, 529] on div "Complementos Escolha 1 opção. Obrigatório [PERSON_NAME] de tapioca R$ 0,00 + M&…" at bounding box center [527, 387] width 474 height 498
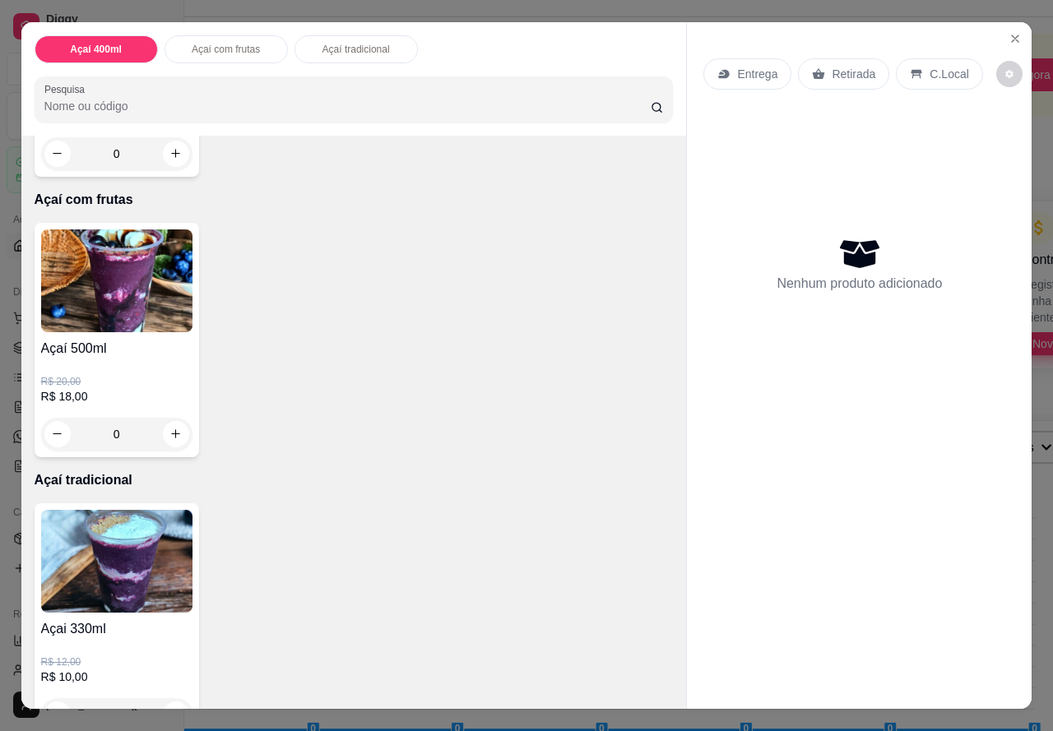
scroll to position [329, 0]
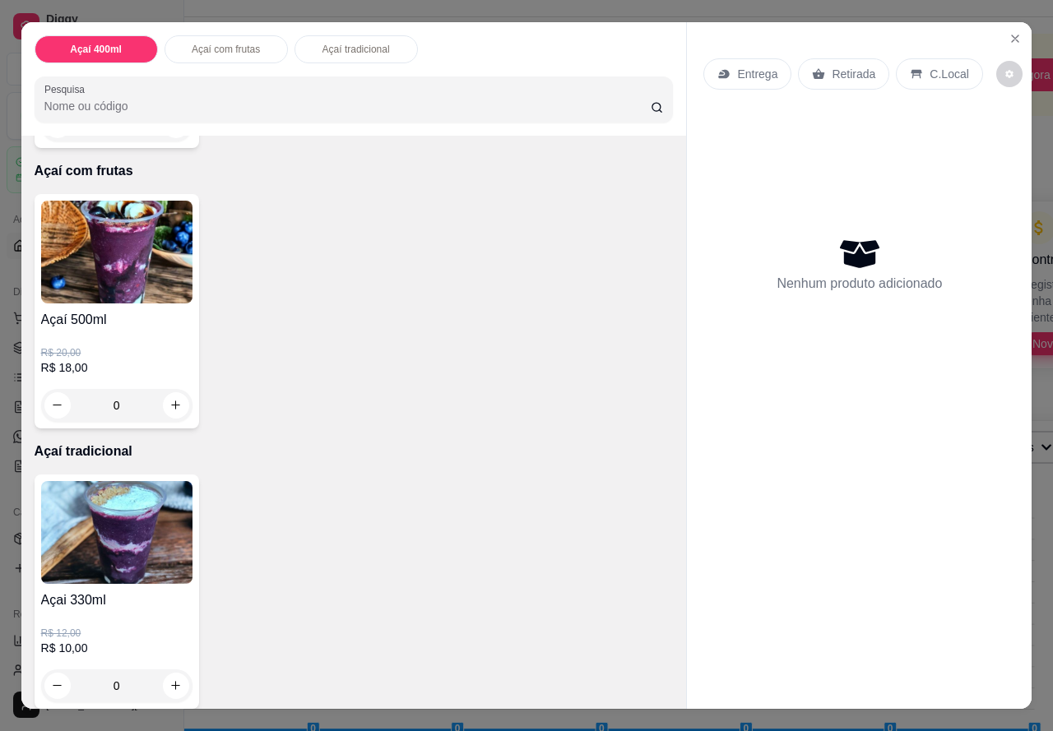
click at [929, 69] on p "C.Local" at bounding box center [948, 74] width 39 height 16
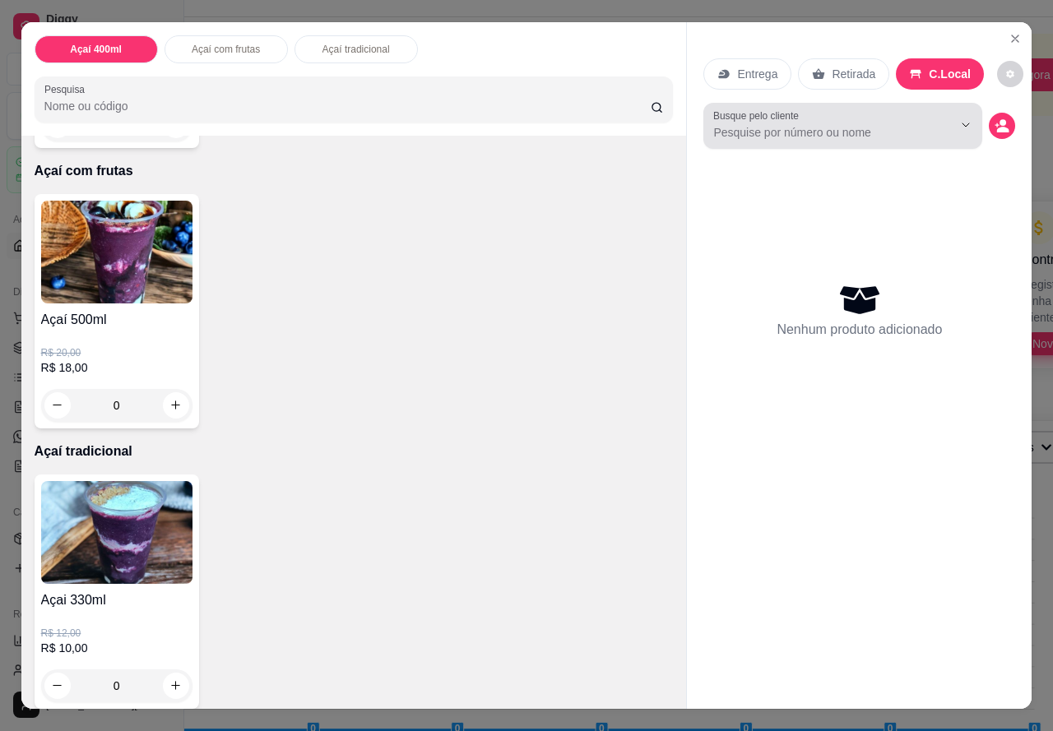
click at [784, 134] on input "Busque pelo cliente" at bounding box center [819, 132] width 213 height 16
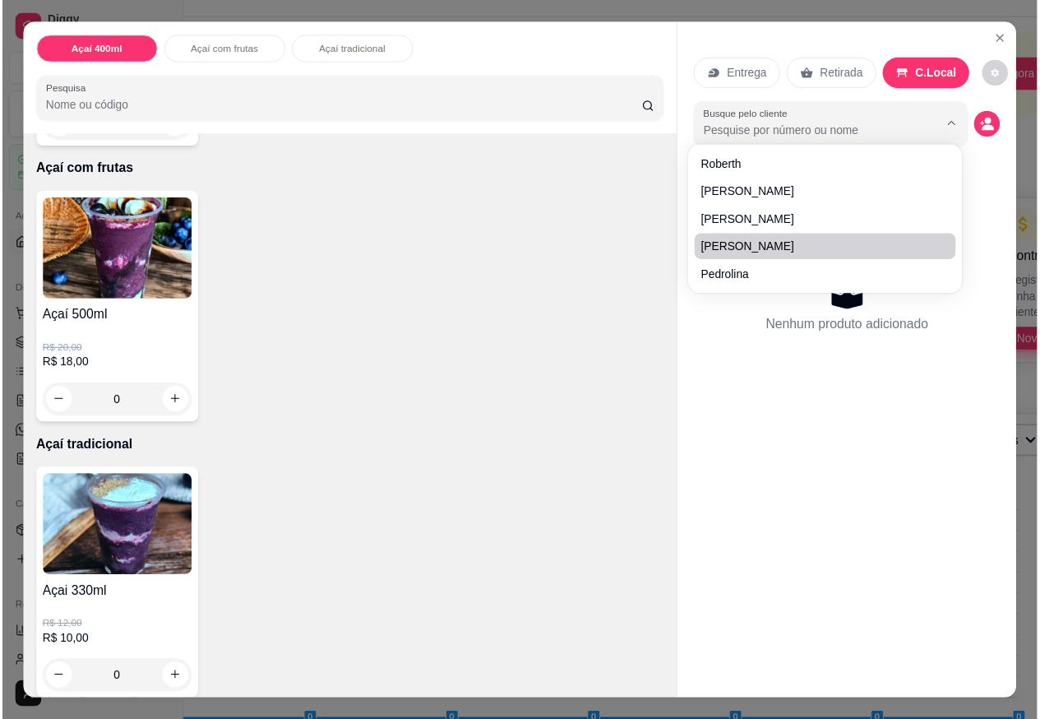
scroll to position [0, 0]
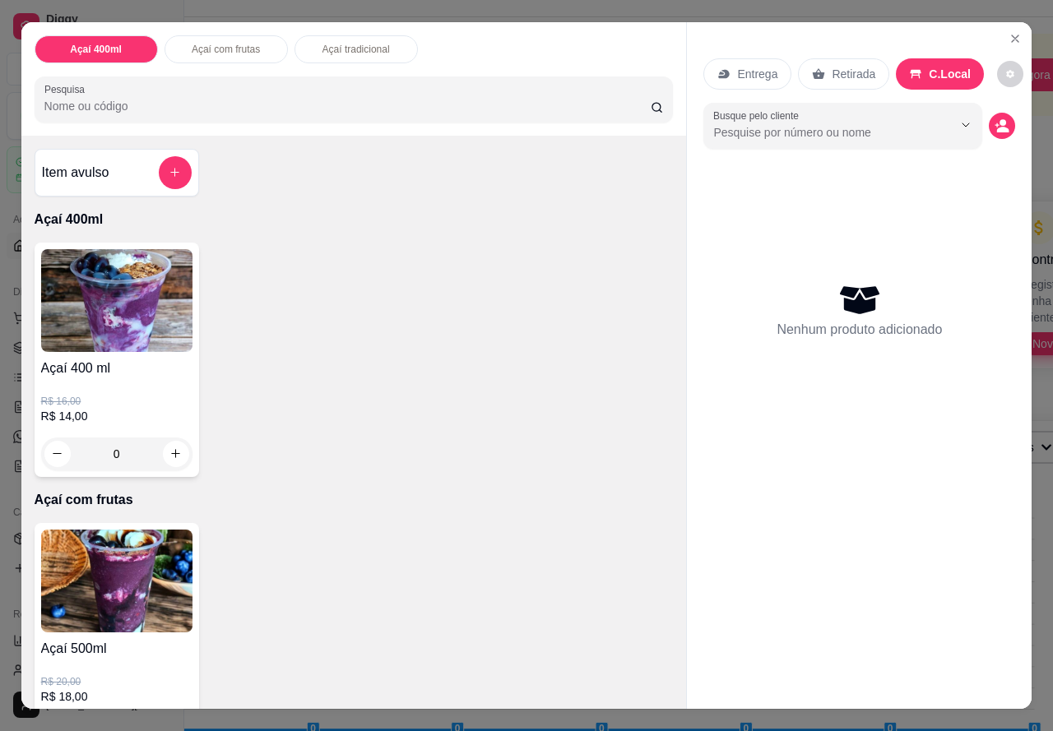
click at [1010, 121] on div "Entrega Retirada C.Local Busque pelo cliente Nenhum produto adicionado" at bounding box center [859, 352] width 345 height 661
click at [994, 127] on button "decrease-product-quantity" at bounding box center [1002, 126] width 26 height 26
click at [1008, 35] on icon "Close" at bounding box center [1014, 38] width 13 height 13
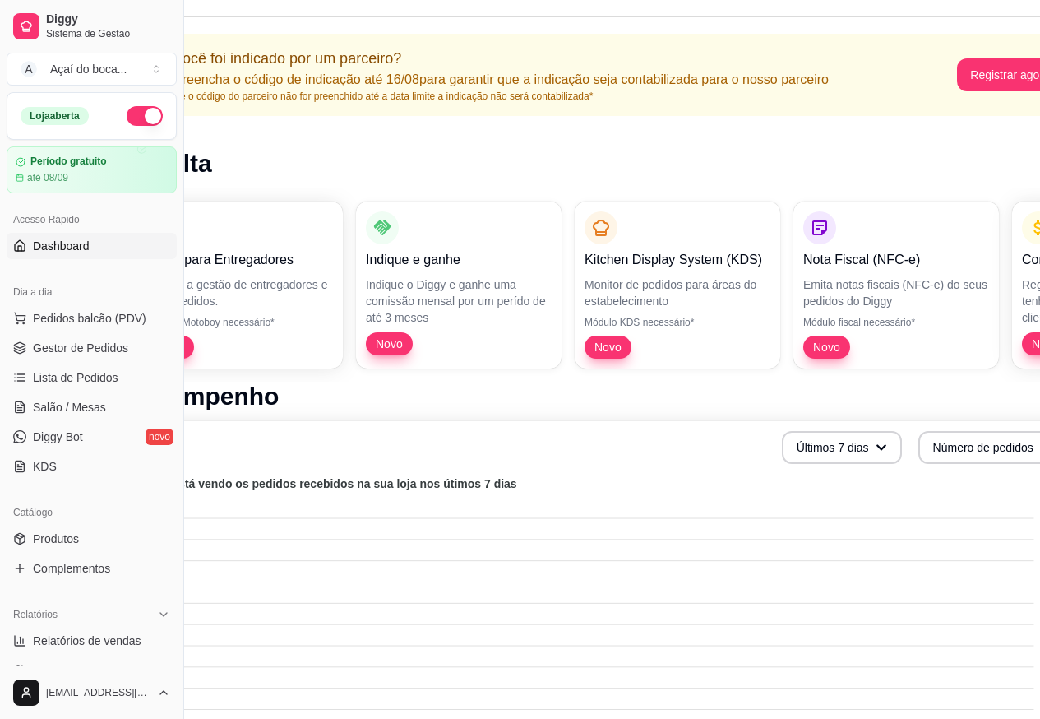
click at [315, 155] on h1 "Em alta" at bounding box center [600, 164] width 952 height 30
click at [91, 441] on link "Diggy Bot novo" at bounding box center [92, 437] width 170 height 26
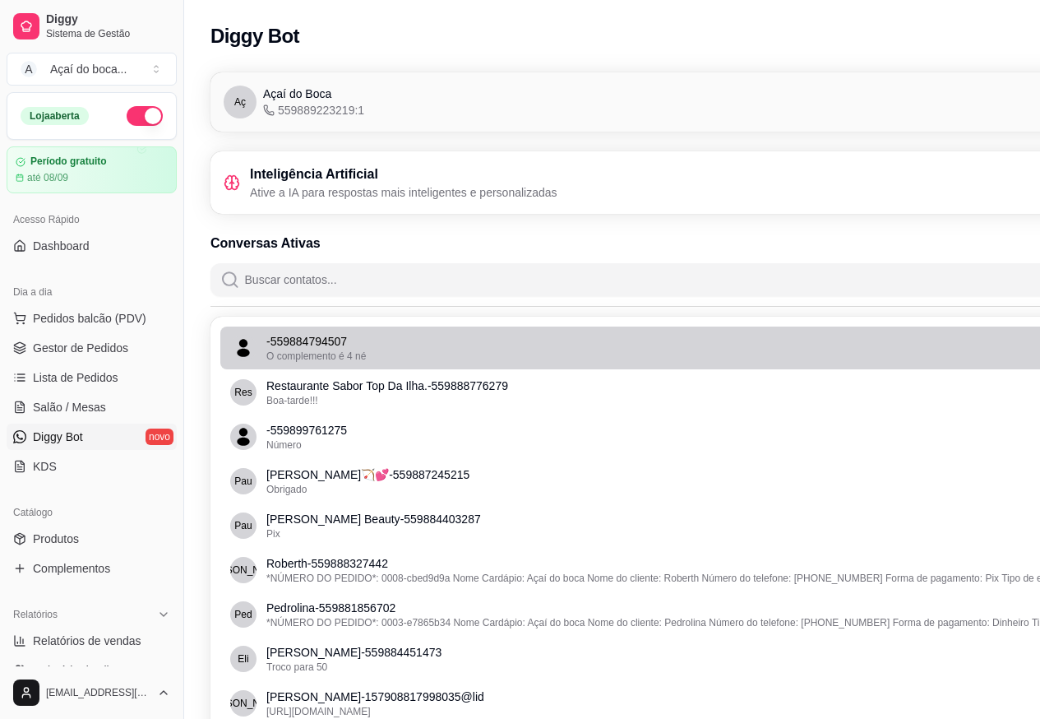
click at [361, 359] on span "O complemento é 4 né" at bounding box center [316, 356] width 100 height 12
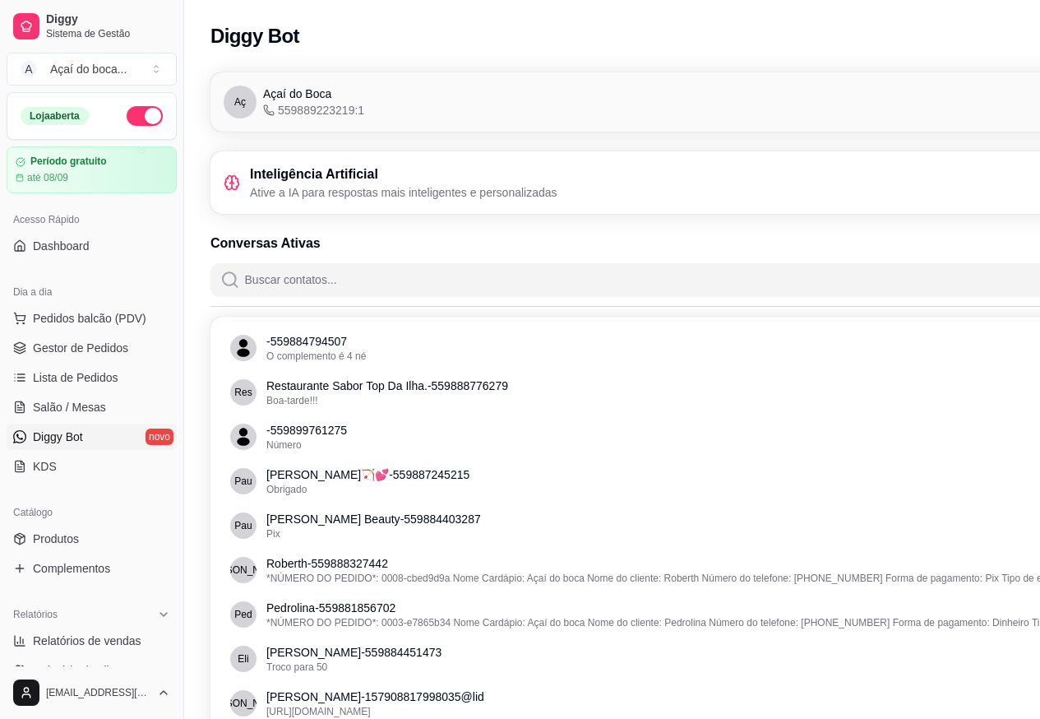
click at [243, 183] on div "Inteligência Artificial Ative a IA para respostas mais inteligentes e personali…" at bounding box center [391, 182] width 334 height 36
click at [463, 170] on h3 "Inteligência Artificial" at bounding box center [404, 174] width 308 height 20
click at [358, 180] on h3 "Inteligência Artificial" at bounding box center [404, 174] width 308 height 20
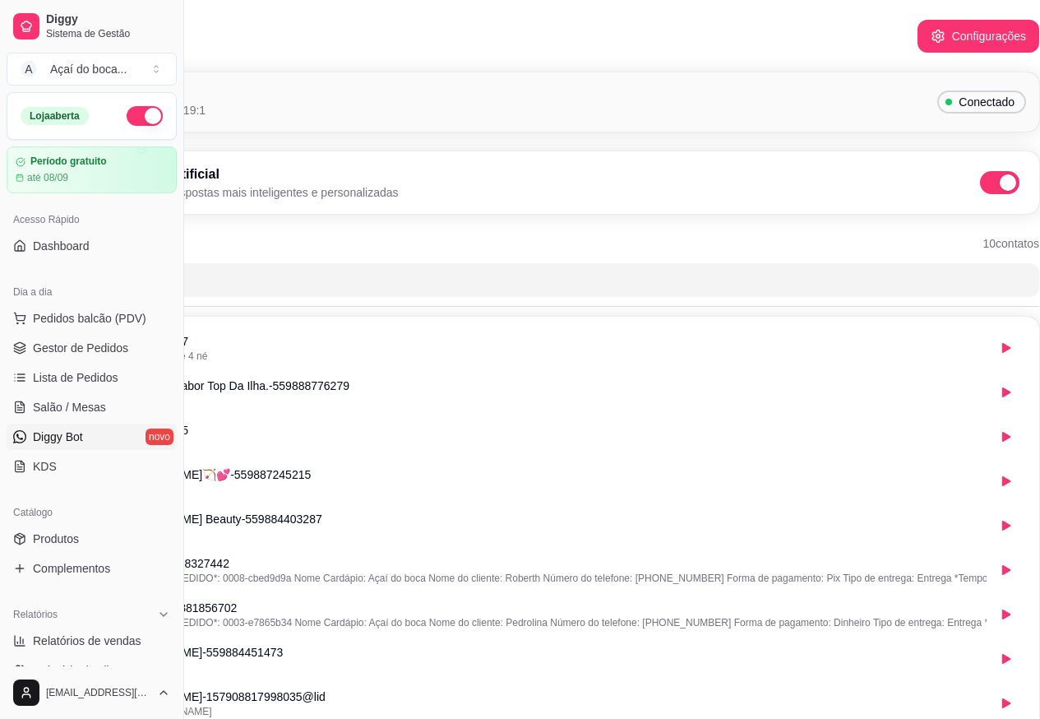
scroll to position [0, 184]
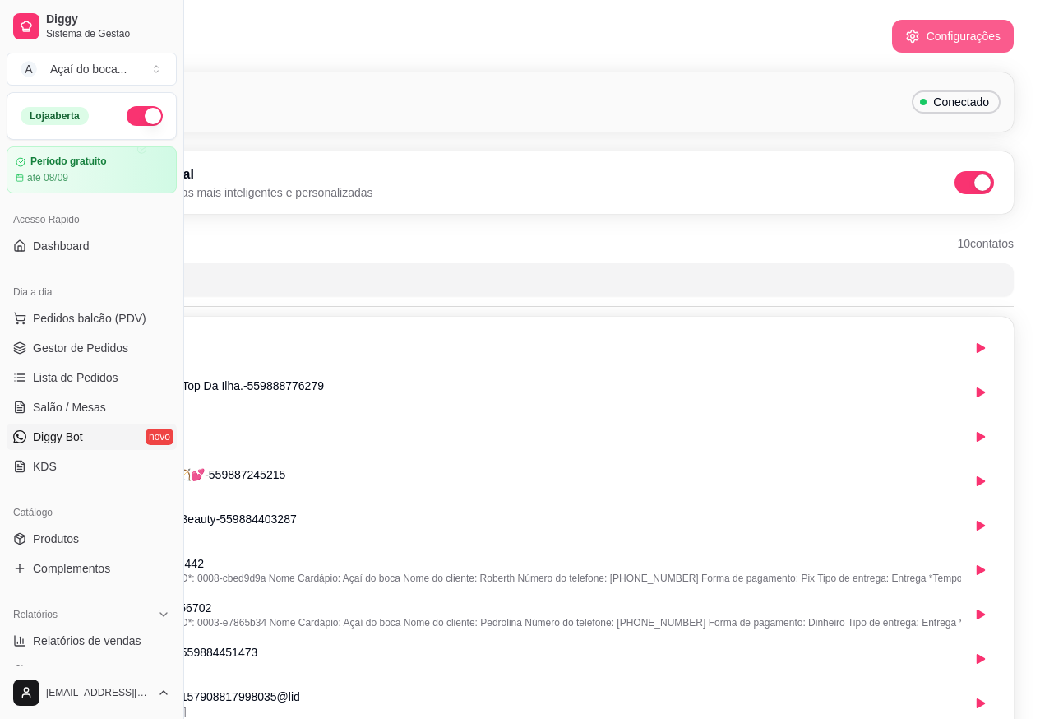
click at [932, 46] on button "Configurações" at bounding box center [953, 36] width 122 height 33
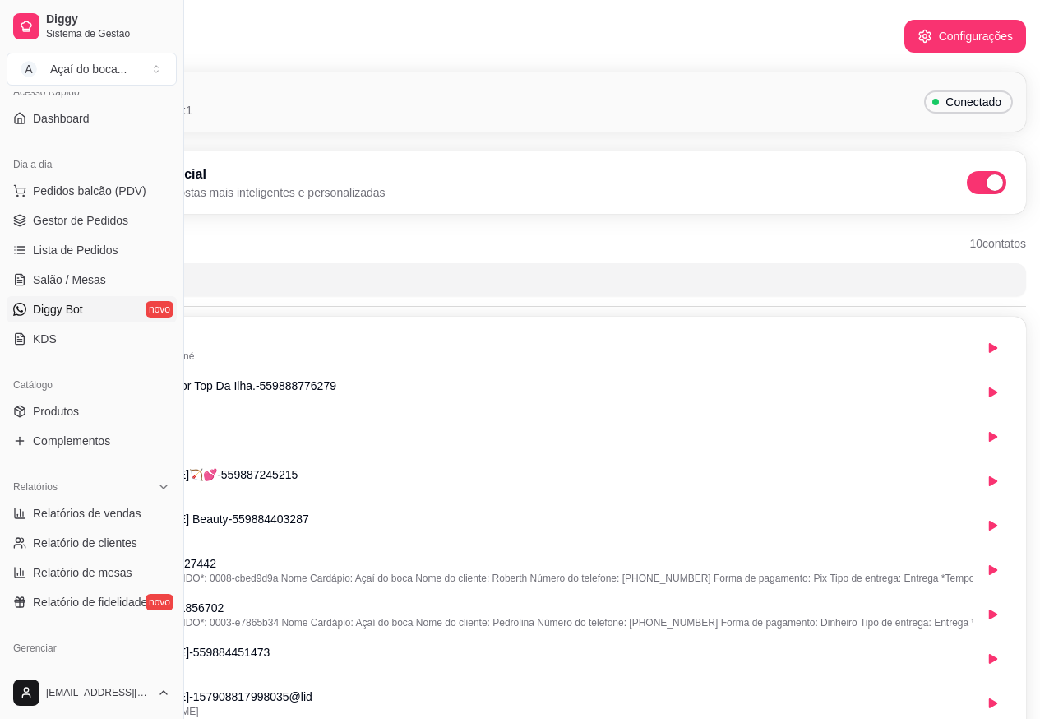
scroll to position [164, 0]
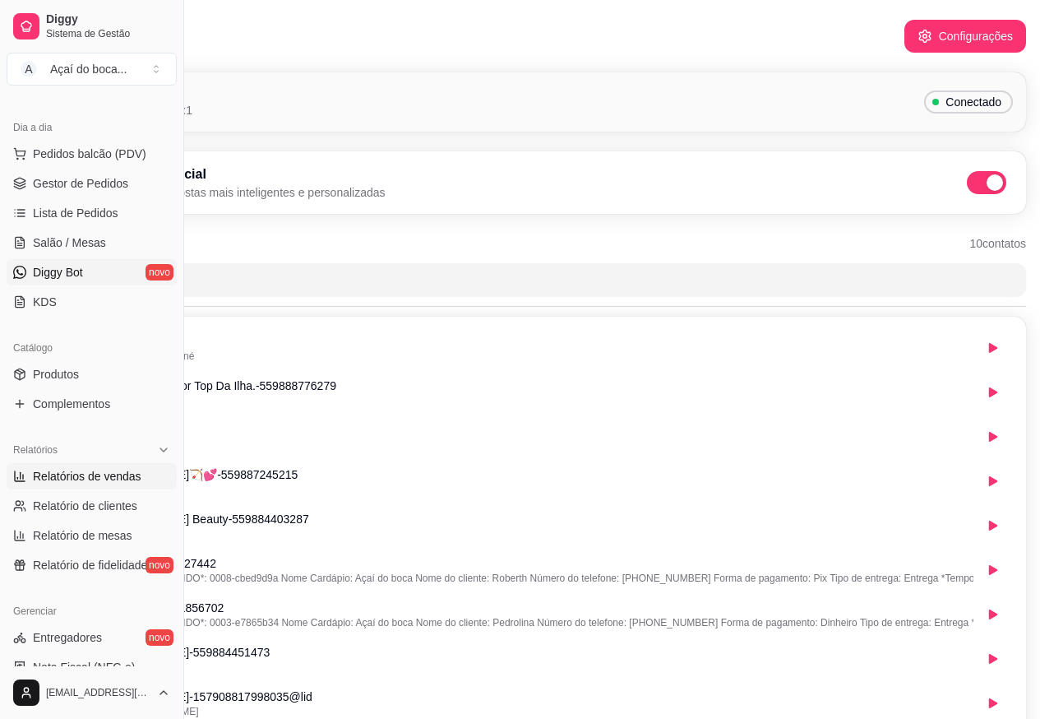
click at [67, 478] on span "Relatórios de vendas" at bounding box center [87, 476] width 109 height 16
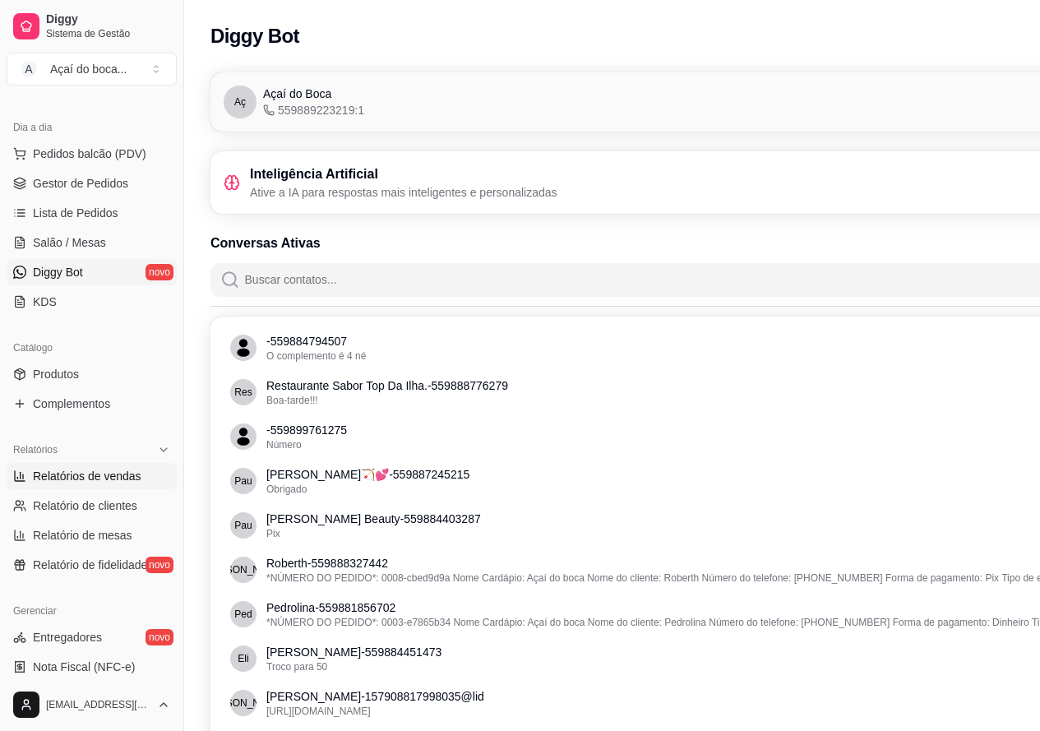
select select "ALL"
select select "0"
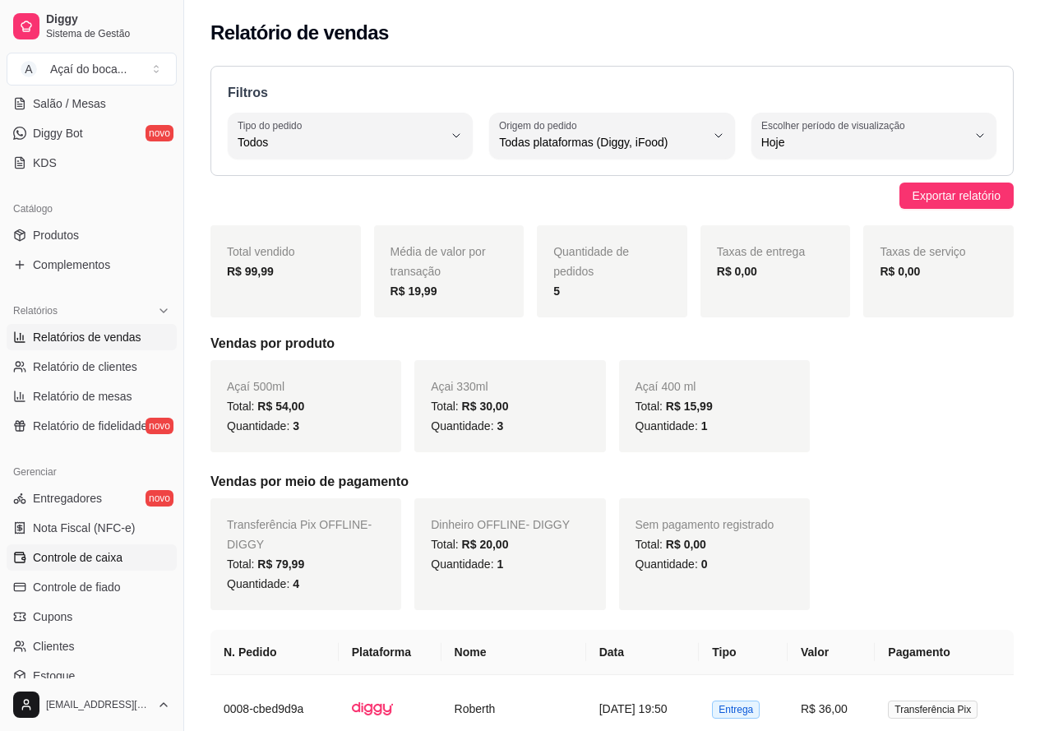
scroll to position [329, 0]
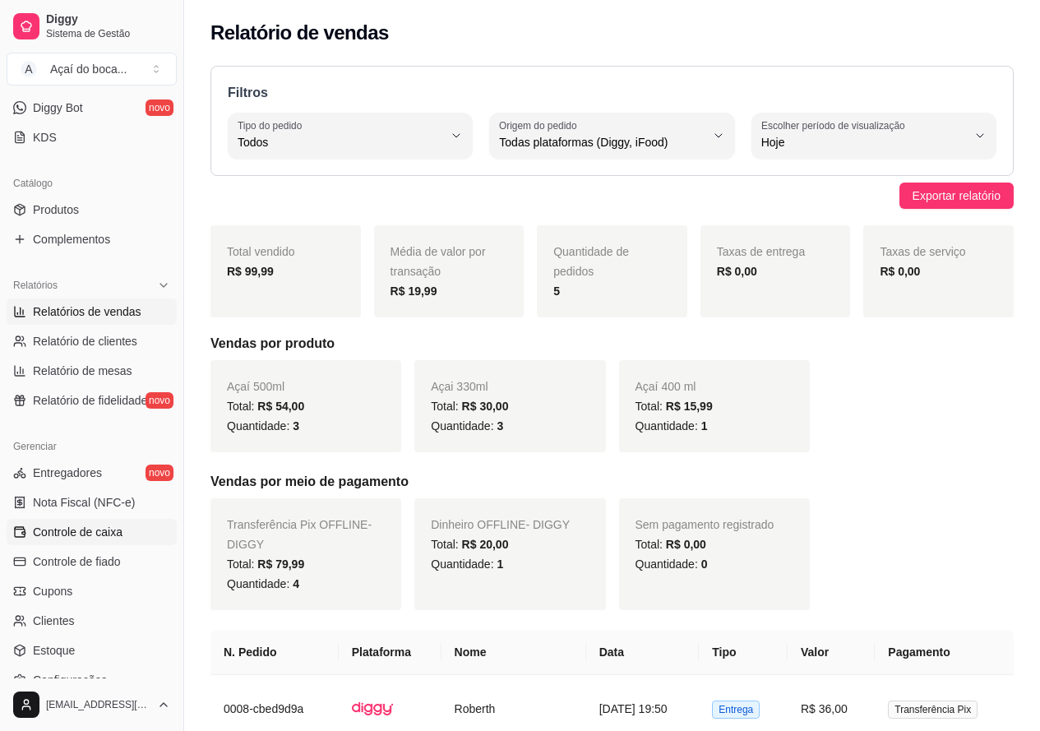
click at [87, 533] on span "Controle de caixa" at bounding box center [78, 532] width 90 height 16
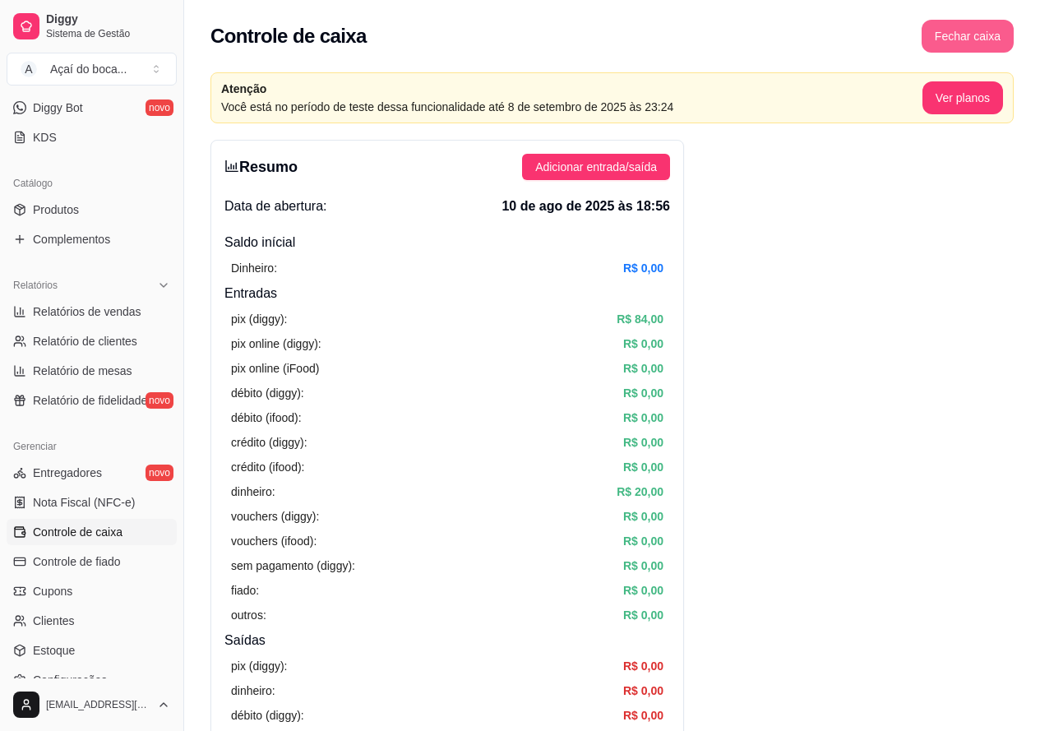
click at [964, 41] on button "Fechar caixa" at bounding box center [968, 36] width 92 height 33
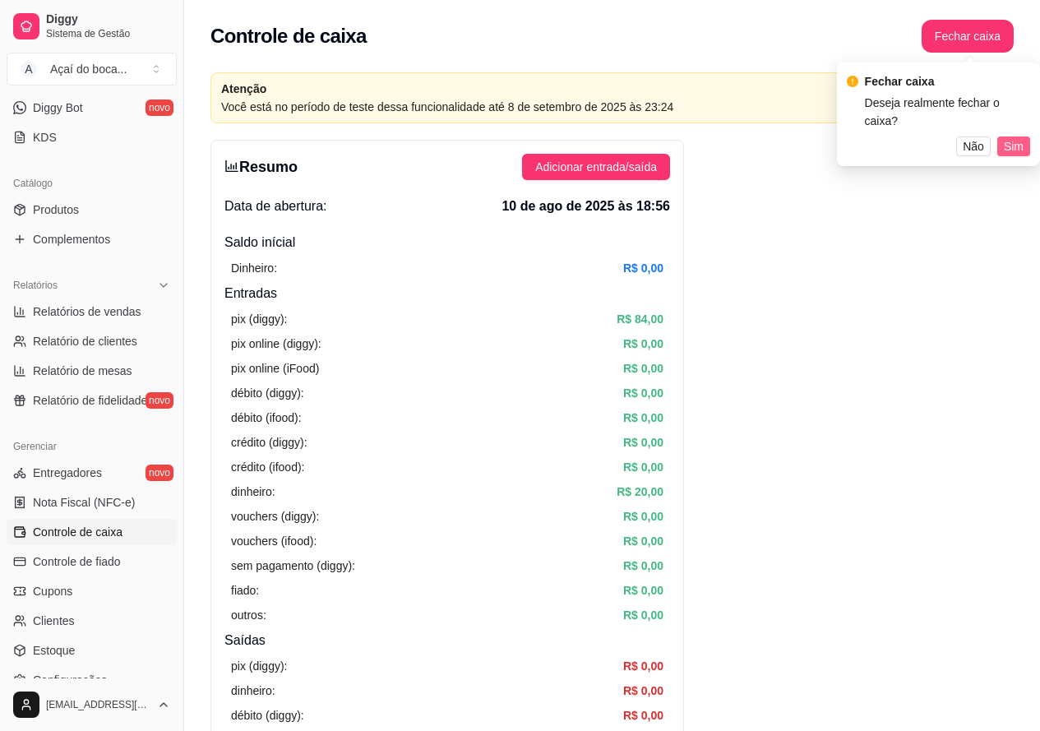
click at [1010, 137] on button "Sim" at bounding box center [1014, 147] width 33 height 20
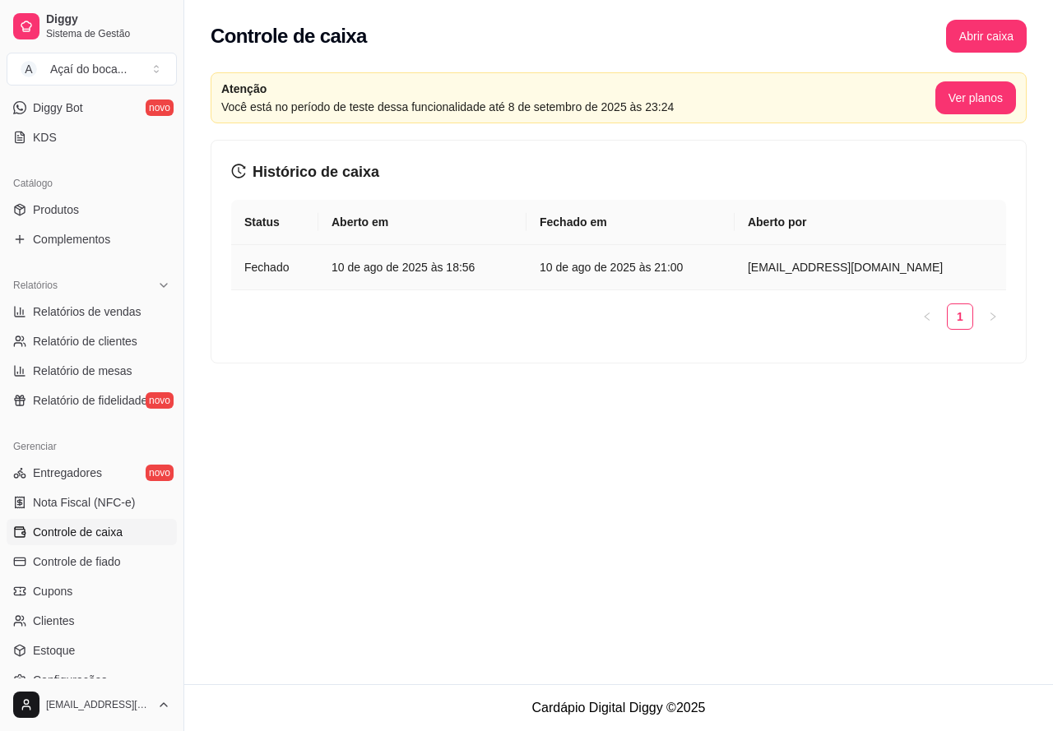
click at [430, 253] on td "10 de ago de 2025 às 18:56" at bounding box center [422, 267] width 208 height 45
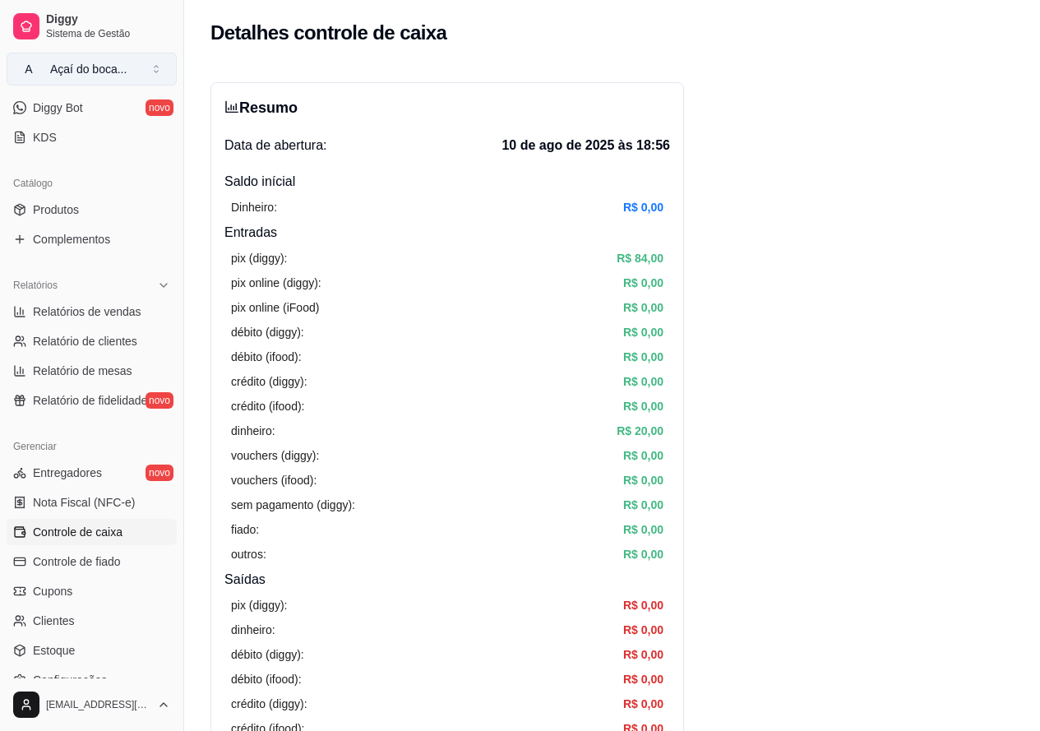
click at [153, 68] on button "A Açaí do boca ..." at bounding box center [92, 69] width 170 height 33
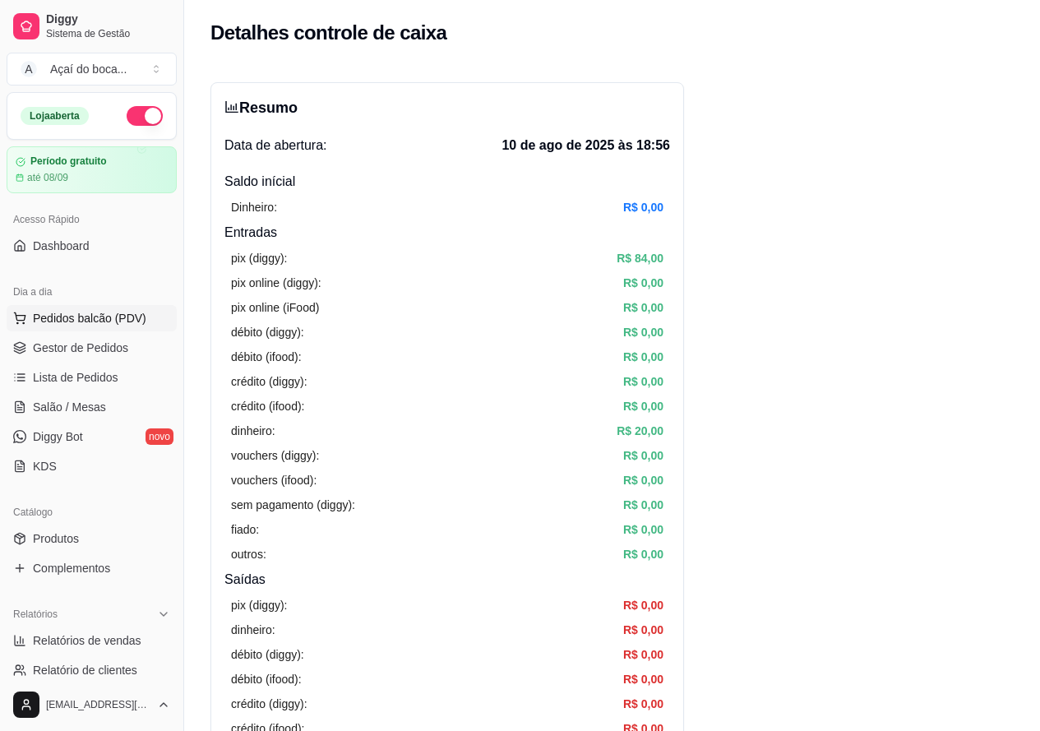
click at [81, 324] on span "Pedidos balcão (PDV)" at bounding box center [90, 318] width 114 height 16
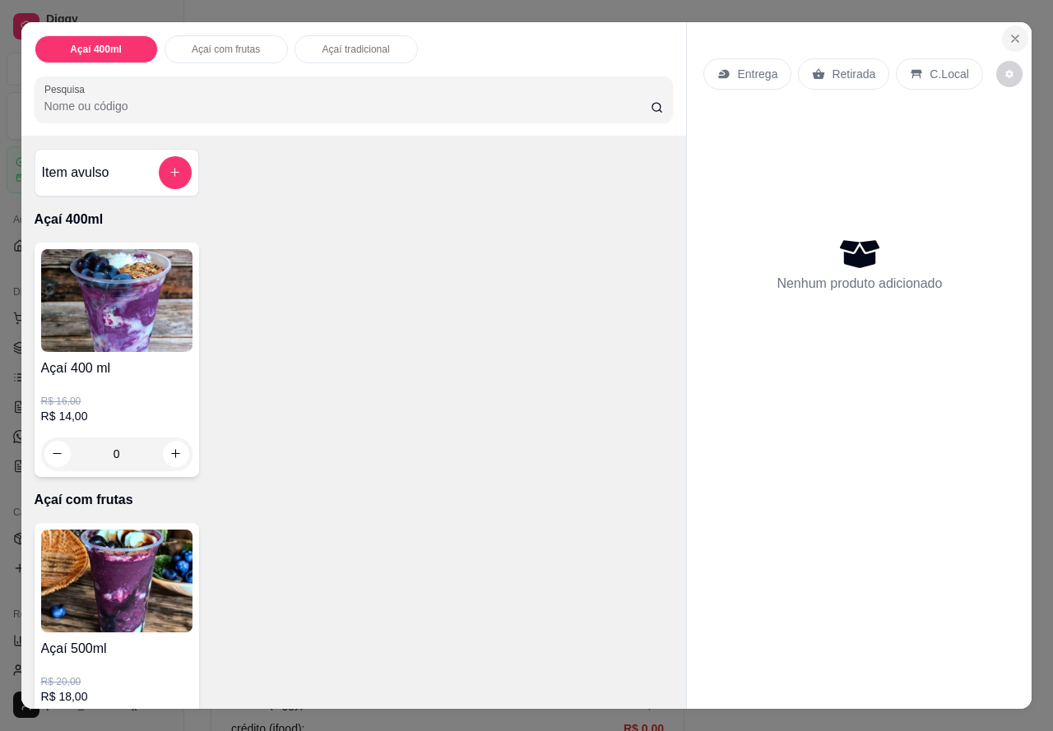
click at [1008, 33] on icon "Close" at bounding box center [1014, 38] width 13 height 13
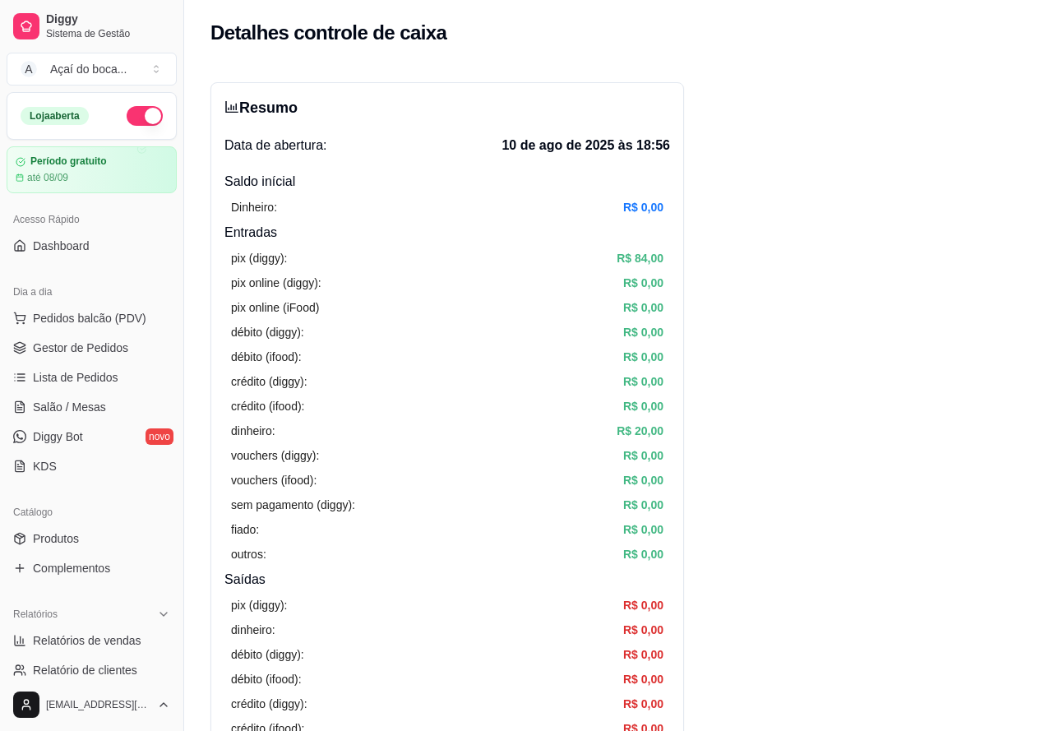
click at [141, 115] on button "button" at bounding box center [145, 116] width 36 height 20
